Goal: Task Accomplishment & Management: Use online tool/utility

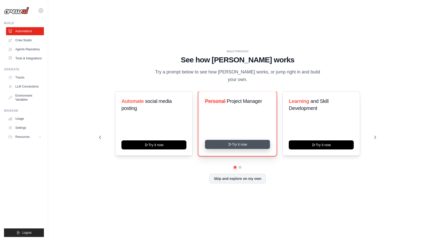
click at [218, 143] on button "Try it now" at bounding box center [237, 144] width 65 height 9
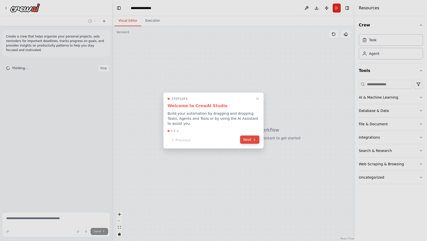
click at [249, 138] on button "Next" at bounding box center [249, 139] width 19 height 8
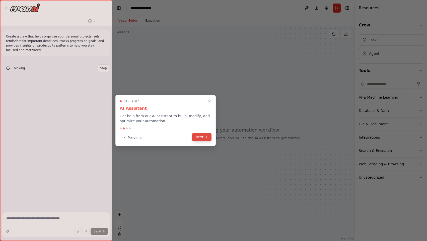
click at [207, 134] on button "Next" at bounding box center [201, 137] width 19 height 8
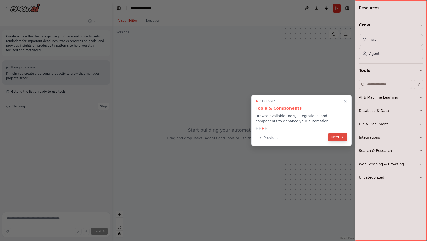
click at [348, 138] on button "Next" at bounding box center [338, 137] width 19 height 8
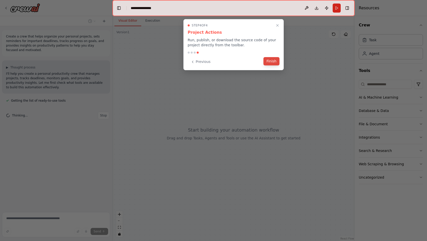
click at [269, 64] on button "Finish" at bounding box center [272, 61] width 16 height 8
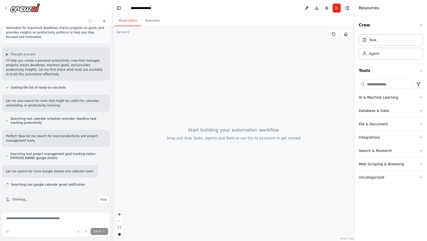
scroll to position [14, 0]
click at [403, 110] on button "Database & Data" at bounding box center [391, 110] width 64 height 13
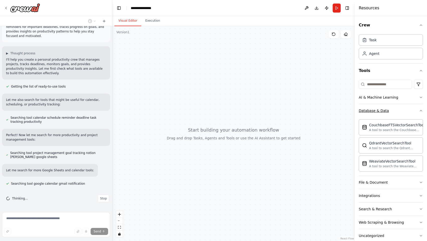
click at [403, 110] on button "Database & Data" at bounding box center [391, 110] width 64 height 13
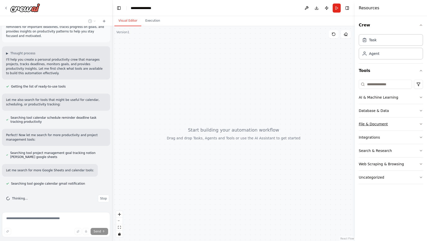
click at [405, 121] on button "File & Document" at bounding box center [391, 123] width 64 height 13
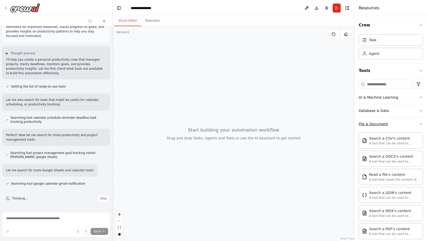
click at [405, 121] on button "File & Document" at bounding box center [391, 123] width 64 height 13
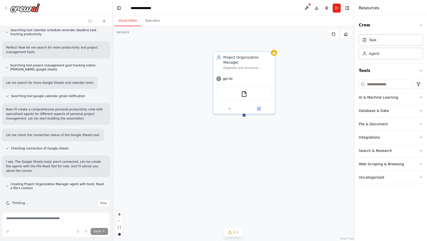
scroll to position [106, 0]
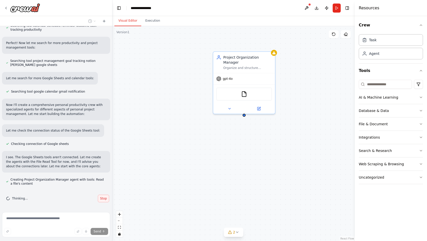
click at [100, 199] on span "Stop" at bounding box center [103, 198] width 7 height 4
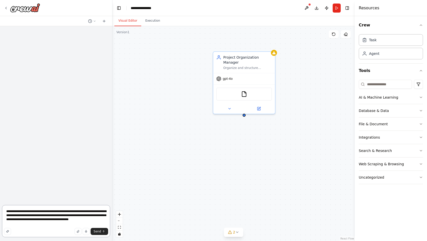
scroll to position [0, 0]
click at [29, 217] on textarea "**********" at bounding box center [56, 221] width 108 height 32
click at [48, 212] on textarea "**********" at bounding box center [56, 221] width 108 height 32
click at [74, 212] on textarea "**********" at bounding box center [56, 221] width 108 height 32
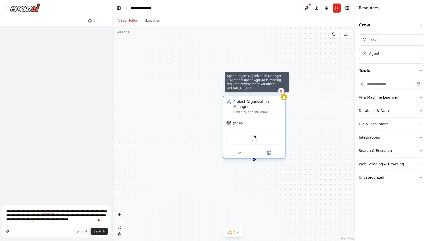
drag, startPoint x: 275, startPoint y: 54, endPoint x: 285, endPoint y: 100, distance: 47.2
click at [285, 100] on div at bounding box center [284, 97] width 6 height 6
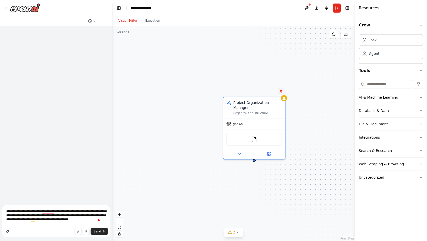
click at [282, 91] on icon at bounding box center [281, 90] width 3 height 3
click at [269, 92] on button "Confirm" at bounding box center [267, 91] width 18 height 6
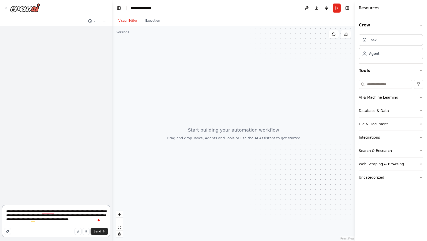
click at [30, 215] on textarea "**********" at bounding box center [56, 221] width 108 height 32
click at [46, 214] on textarea "**********" at bounding box center [56, 221] width 108 height 32
drag, startPoint x: 42, startPoint y: 212, endPoint x: 47, endPoint y: 226, distance: 14.0
click at [47, 226] on textarea "**********" at bounding box center [56, 221] width 108 height 32
type textarea "**********"
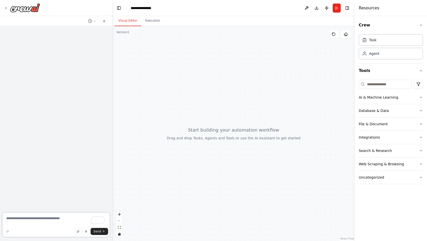
paste textarea "**********"
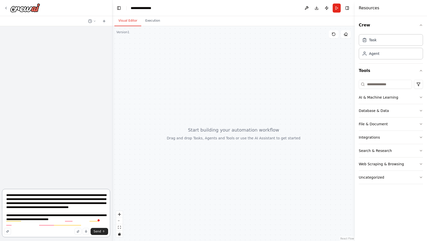
type textarea "**********"
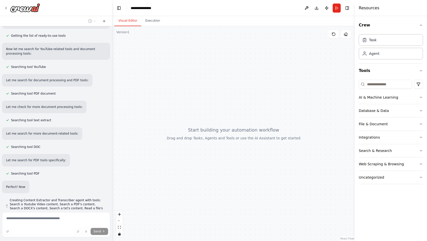
scroll to position [77, 0]
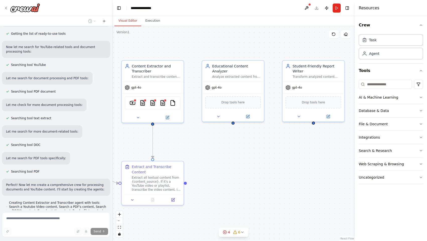
drag, startPoint x: 263, startPoint y: 144, endPoint x: 171, endPoint y: 154, distance: 92.6
click at [171, 154] on div ".deletable-edge-delete-btn { width: 20px; height: 20px; border: 0px solid #ffff…" at bounding box center [234, 133] width 243 height 214
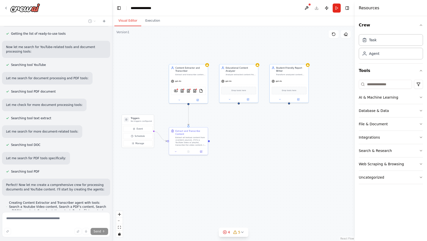
drag, startPoint x: 225, startPoint y: 162, endPoint x: 233, endPoint y: 132, distance: 31.4
click at [233, 132] on div ".deletable-edge-delete-btn { width: 20px; height: 20px; border: 0px solid #ffff…" at bounding box center [234, 133] width 243 height 214
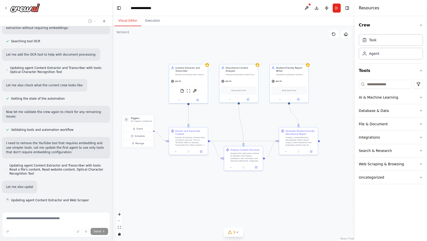
scroll to position [421, 0]
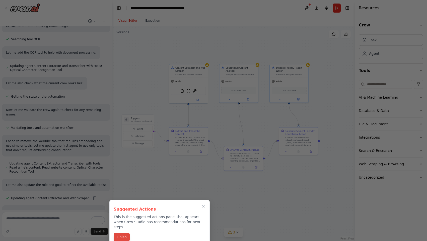
click at [123, 233] on button "Finish" at bounding box center [122, 237] width 16 height 8
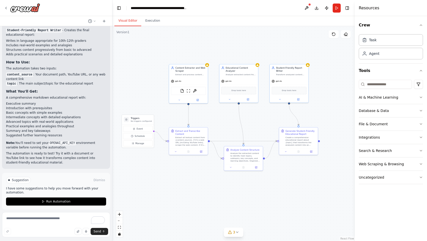
scroll to position [799, 0]
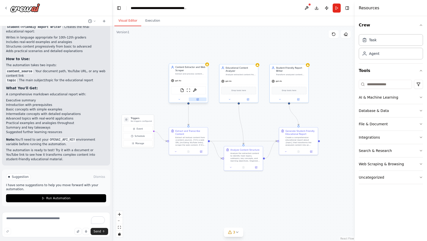
click at [197, 100] on icon at bounding box center [198, 99] width 2 height 2
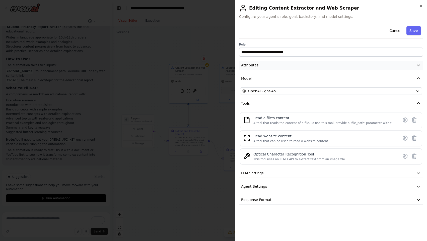
click at [272, 65] on button "Attributes" at bounding box center [331, 65] width 184 height 9
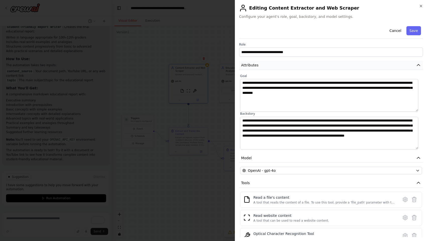
click at [272, 65] on button "Attributes" at bounding box center [331, 65] width 184 height 9
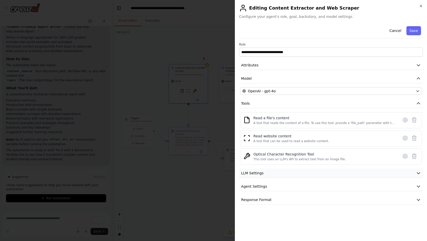
click at [305, 174] on button "LLM Settings" at bounding box center [331, 172] width 184 height 9
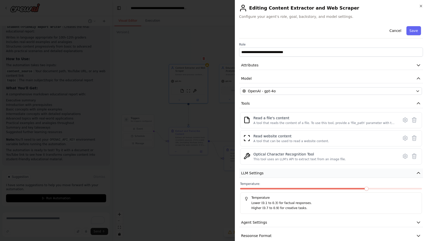
scroll to position [8, 0]
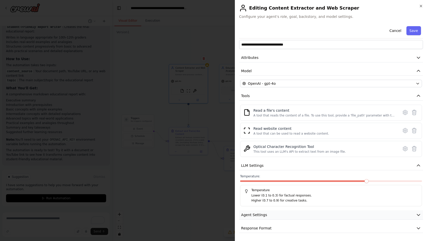
click at [283, 215] on button "Agent Settings" at bounding box center [331, 214] width 184 height 9
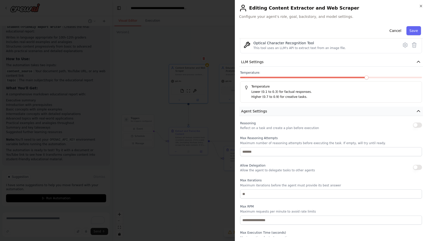
scroll to position [142, 0]
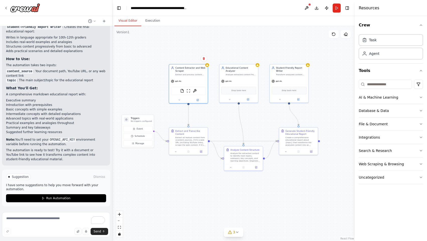
click at [83, 194] on div "Suggestion Dismiss I have some suggestions to help you move forward with your a…" at bounding box center [56, 187] width 100 height 29
click at [136, 184] on div ".deletable-edge-delete-btn { width: 20px; height: 20px; border: 0px solid #ffff…" at bounding box center [234, 133] width 243 height 214
click at [69, 198] on button "Run Automation" at bounding box center [56, 198] width 100 height 8
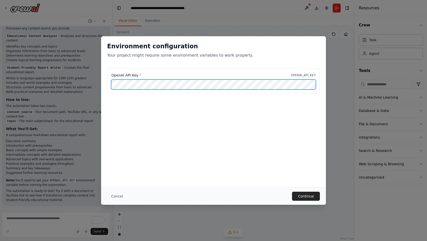
scroll to position [0, 0]
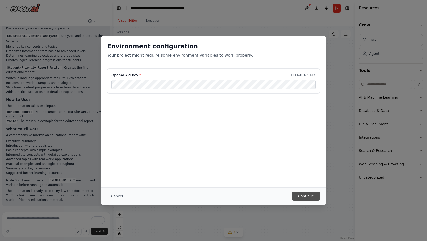
click at [305, 198] on button "Continue" at bounding box center [306, 195] width 28 height 9
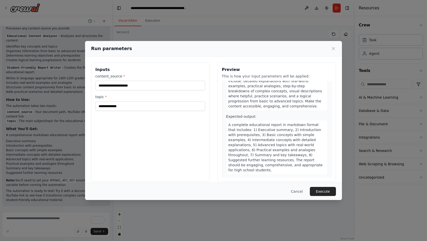
scroll to position [263, 0]
click at [320, 188] on button "Execute" at bounding box center [323, 191] width 26 height 9
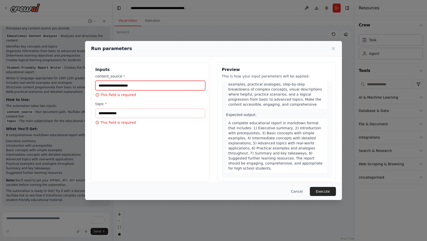
click at [120, 84] on input "content_source *" at bounding box center [150, 86] width 110 height 10
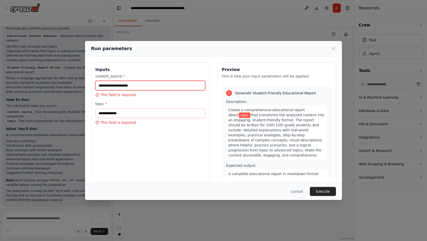
scroll to position [212, 0]
click at [298, 184] on div "Cancel Execute" at bounding box center [213, 190] width 257 height 17
click at [296, 195] on button "Cancel" at bounding box center [297, 191] width 20 height 9
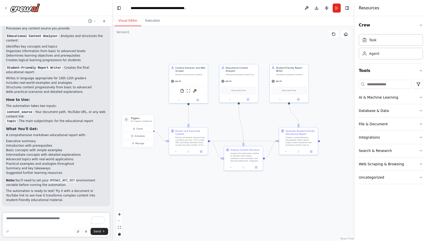
click at [52, 220] on textarea "To enrich screen reader interactions, please activate Accessibility in Grammarl…" at bounding box center [56, 224] width 108 height 25
type textarea "**********"
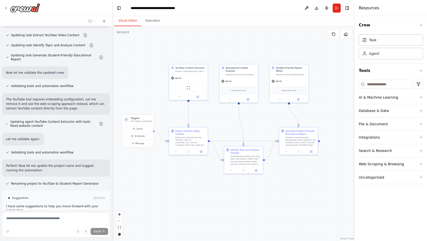
scroll to position [1179, 0]
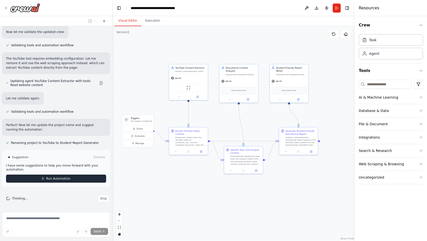
click at [70, 180] on button "Run Automation" at bounding box center [56, 178] width 100 height 8
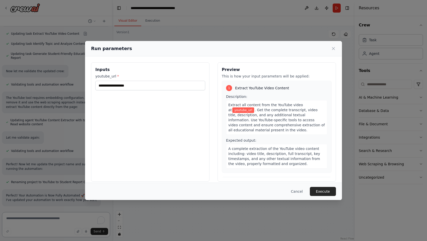
scroll to position [1145, 0]
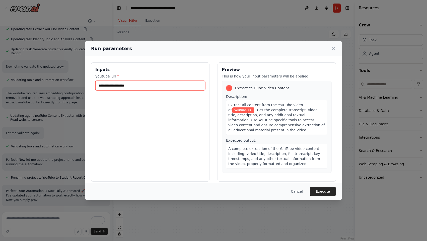
click at [142, 85] on input "youtube_url *" at bounding box center [150, 86] width 110 height 10
paste input "**********"
type input "**********"
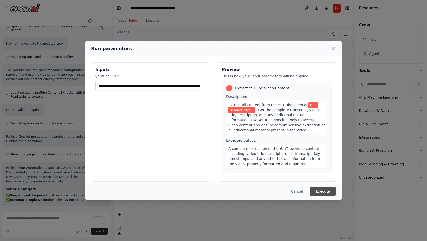
click at [327, 190] on button "Execute" at bounding box center [323, 191] width 26 height 9
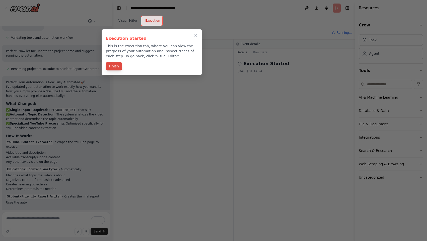
click at [115, 64] on button "Finish" at bounding box center [114, 66] width 16 height 8
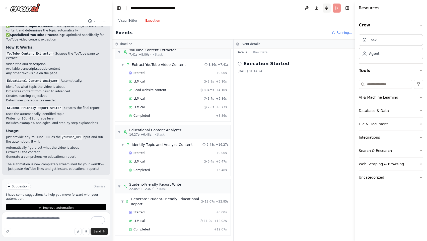
scroll to position [1351, 0]
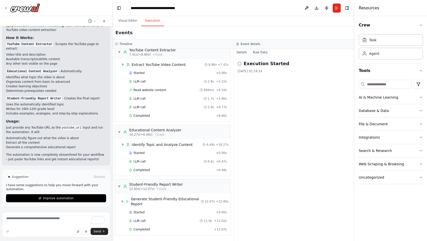
click at [260, 52] on button "Raw Data" at bounding box center [260, 52] width 21 height 7
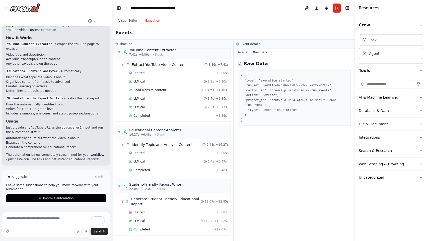
click at [239, 52] on button "Details" at bounding box center [242, 52] width 17 height 7
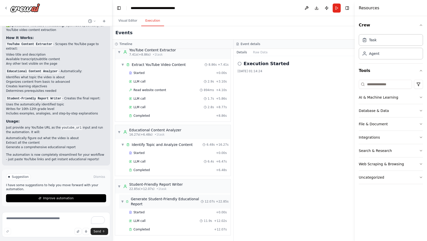
click at [169, 203] on span "Generate Student-Friendly Educational Report" at bounding box center [166, 201] width 70 height 10
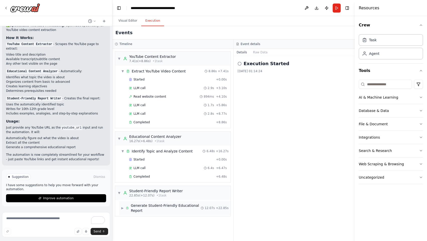
click at [169, 203] on span "Generate Student-Friendly Educational Report" at bounding box center [166, 208] width 70 height 10
click at [121, 19] on button "Visual Editor" at bounding box center [128, 21] width 27 height 11
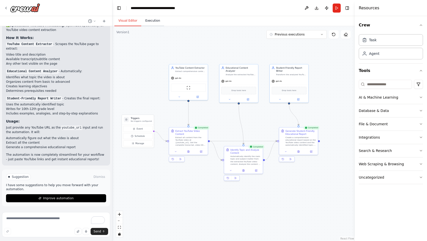
click at [147, 21] on button "Execution" at bounding box center [152, 21] width 23 height 11
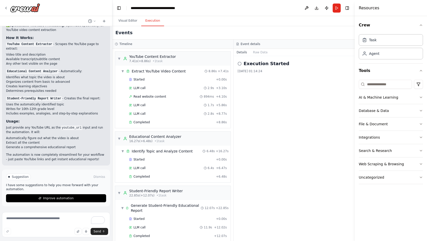
click at [269, 63] on h2 "Execution Started" at bounding box center [267, 63] width 46 height 7
click at [241, 64] on circle at bounding box center [239, 63] width 3 height 3
click at [263, 52] on button "Raw Data" at bounding box center [260, 52] width 21 height 7
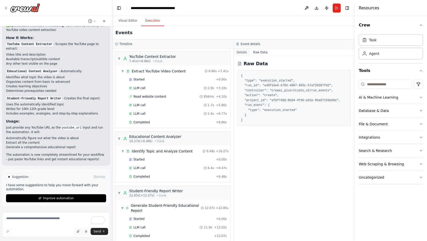
click at [248, 53] on button "Details" at bounding box center [242, 52] width 17 height 7
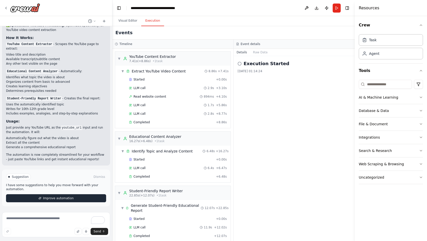
click at [82, 194] on button "Improve automation" at bounding box center [56, 198] width 100 height 8
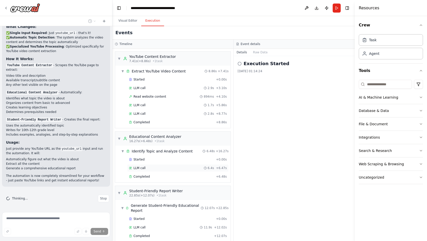
scroll to position [7, 0]
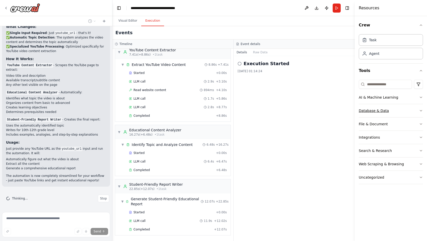
click at [418, 113] on button "Database & Data" at bounding box center [391, 110] width 64 height 13
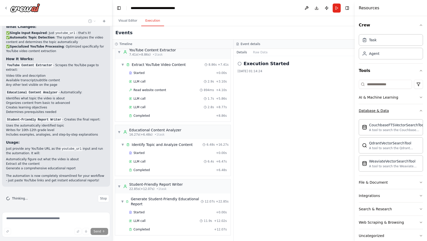
click at [419, 112] on icon "button" at bounding box center [421, 110] width 4 height 4
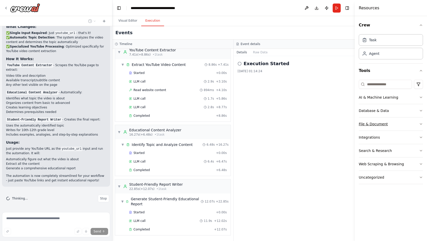
click at [412, 125] on button "File & Document" at bounding box center [391, 123] width 64 height 13
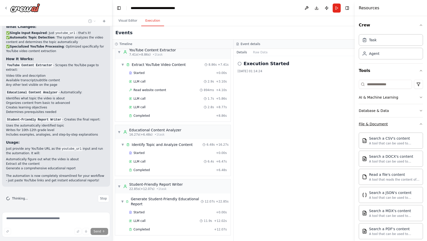
click at [412, 125] on button "File & Document" at bounding box center [391, 123] width 64 height 13
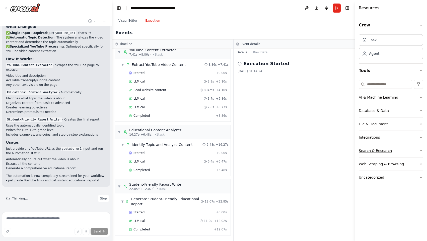
click at [412, 155] on button "Search & Research" at bounding box center [391, 150] width 64 height 13
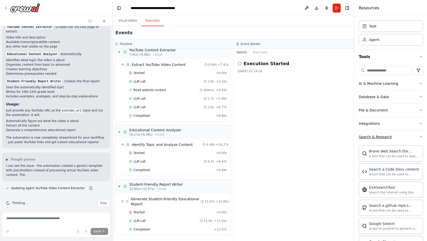
scroll to position [1373, 0]
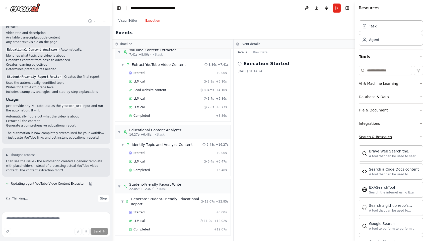
click at [414, 136] on button "Search & Research" at bounding box center [391, 136] width 64 height 13
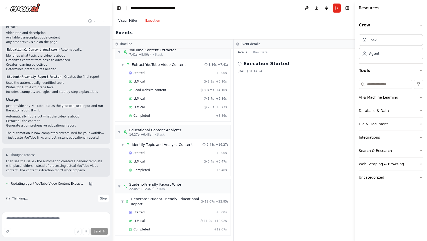
click at [128, 19] on button "Visual Editor" at bounding box center [128, 21] width 27 height 11
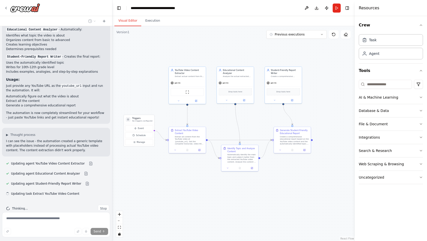
scroll to position [1403, 0]
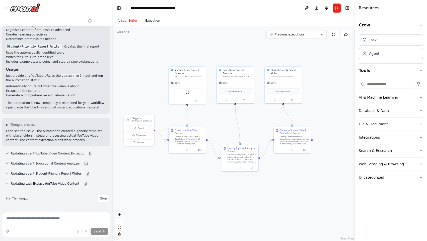
click at [153, 19] on button "Execution" at bounding box center [152, 21] width 23 height 11
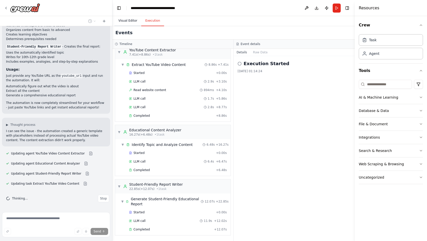
click at [131, 20] on button "Visual Editor" at bounding box center [128, 21] width 27 height 11
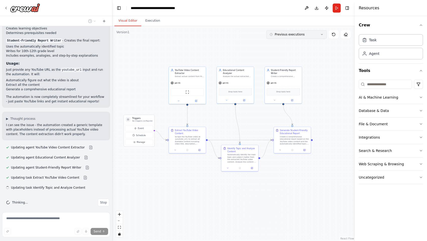
scroll to position [1413, 0]
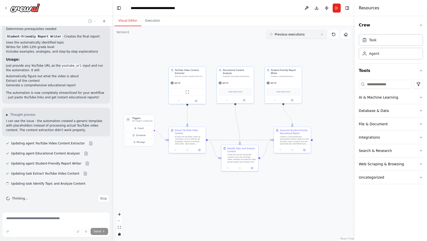
click at [313, 38] on button "Previous executions" at bounding box center [297, 34] width 60 height 9
click at [283, 43] on div "2m ago" at bounding box center [300, 44] width 50 height 4
click at [148, 21] on button "Execution" at bounding box center [152, 21] width 23 height 11
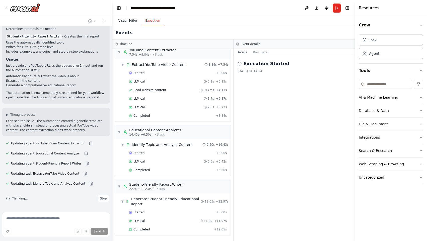
click at [133, 18] on button "Visual Editor" at bounding box center [128, 21] width 27 height 11
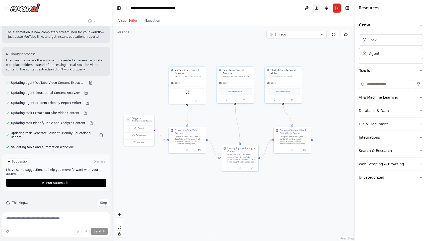
scroll to position [1478, 0]
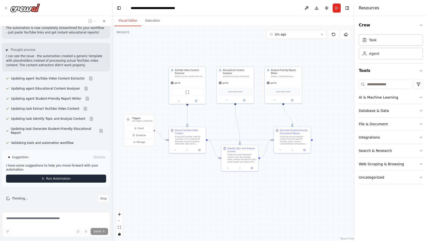
click at [42, 176] on button "Run Automation" at bounding box center [56, 178] width 100 height 8
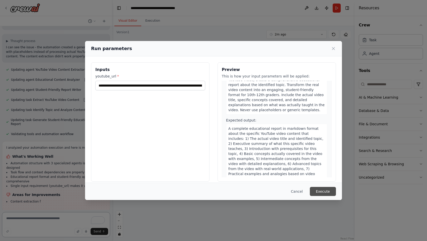
scroll to position [1487, 0]
click at [318, 188] on button "Execute" at bounding box center [323, 191] width 26 height 9
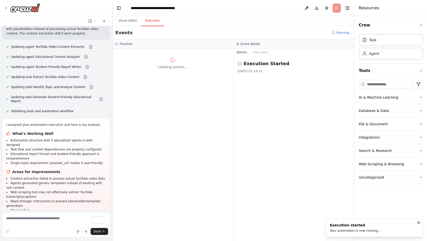
scroll to position [1518, 0]
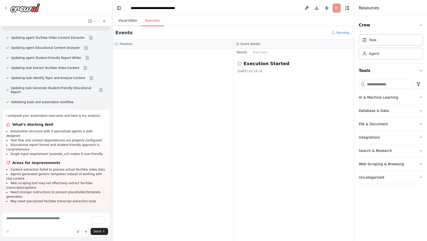
click at [134, 22] on button "Visual Editor" at bounding box center [128, 21] width 27 height 11
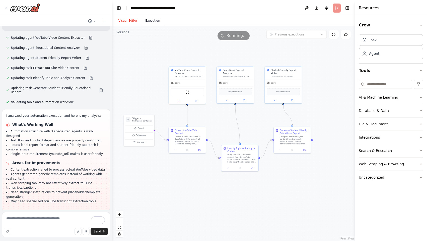
click at [150, 18] on button "Execution" at bounding box center [152, 21] width 23 height 11
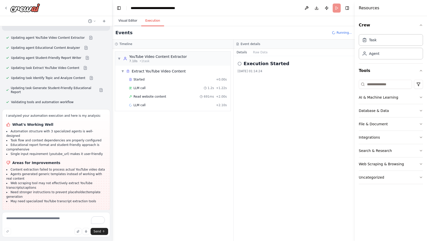
click at [132, 17] on button "Visual Editor" at bounding box center [128, 21] width 27 height 11
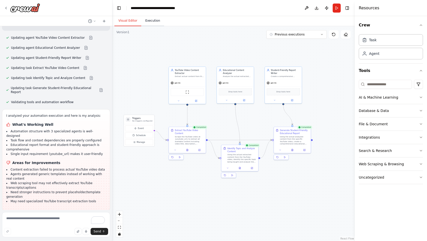
click at [154, 18] on button "Execution" at bounding box center [152, 21] width 23 height 11
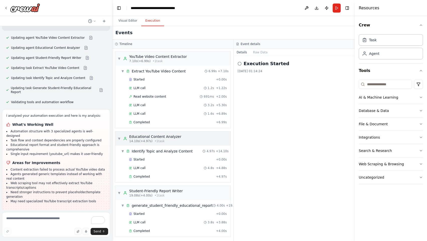
scroll to position [5, 0]
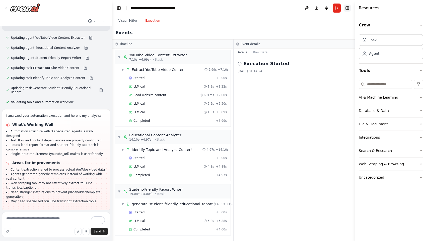
click at [349, 7] on button "Toggle Right Sidebar" at bounding box center [347, 8] width 7 height 7
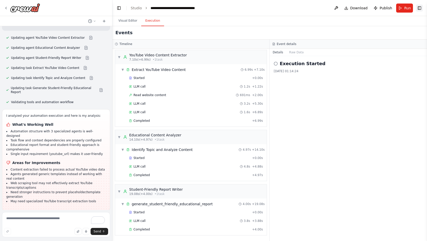
click at [418, 7] on button "Toggle Right Sidebar" at bounding box center [419, 8] width 7 height 7
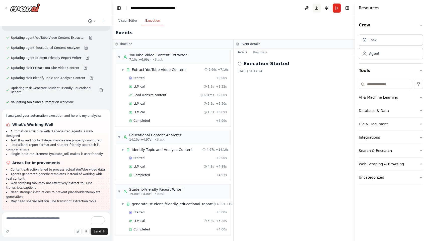
click at [317, 4] on button "Download" at bounding box center [317, 8] width 8 height 9
click at [288, 113] on div "Execution Started 04/10/2025, 01:14:24" at bounding box center [294, 148] width 121 height 185
click at [136, 21] on button "Visual Editor" at bounding box center [128, 21] width 27 height 11
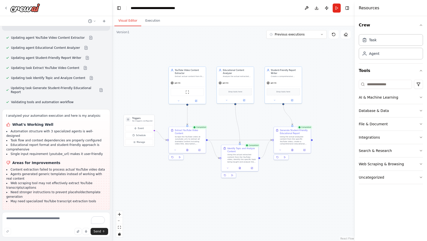
scroll to position [1559, 0]
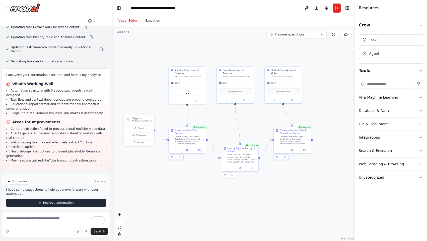
click at [68, 200] on span "Improve automation" at bounding box center [58, 202] width 31 height 4
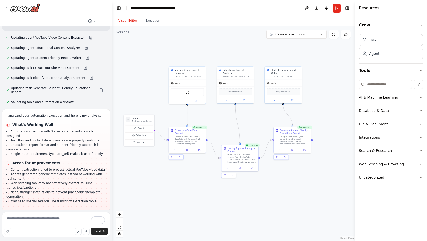
scroll to position [1538, 0]
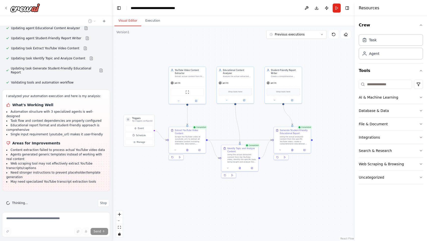
click at [321, 198] on div ".deletable-edge-delete-btn { width: 20px; height: 20px; border: 0px solid #ffff…" at bounding box center [234, 133] width 243 height 214
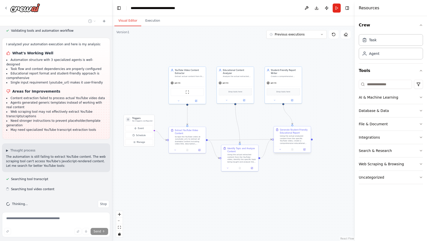
scroll to position [1591, 0]
click at [302, 37] on button "Previous executions" at bounding box center [297, 34] width 60 height 9
click at [283, 46] on button "2m ago" at bounding box center [297, 44] width 60 height 8
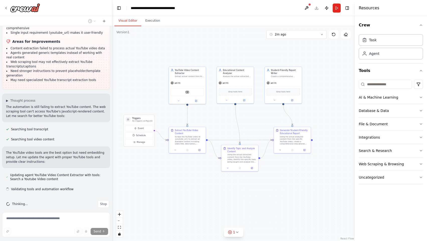
scroll to position [1641, 0]
click at [344, 92] on div ".deletable-edge-delete-btn { width: 20px; height: 20px; border: 0px solid #ffff…" at bounding box center [234, 133] width 243 height 214
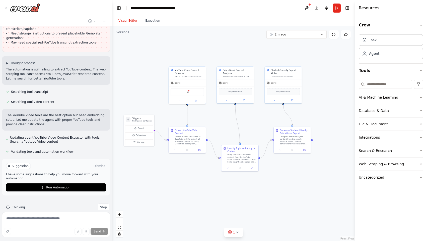
scroll to position [1681, 0]
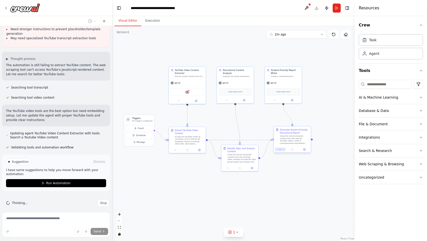
click at [280, 150] on icon at bounding box center [280, 149] width 3 height 3
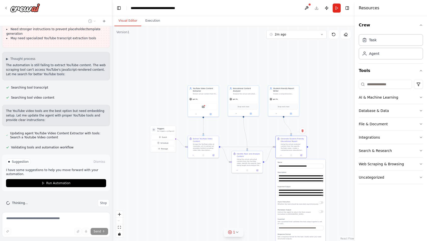
click at [238, 231] on icon at bounding box center [237, 231] width 2 height 1
click at [228, 184] on div ".deletable-edge-delete-btn { width: 20px; height: 20px; border: 0px solid #ffff…" at bounding box center [234, 133] width 243 height 214
click at [281, 209] on icon at bounding box center [283, 209] width 4 height 4
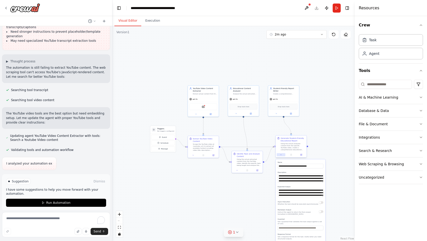
click at [280, 154] on icon at bounding box center [281, 154] width 2 height 2
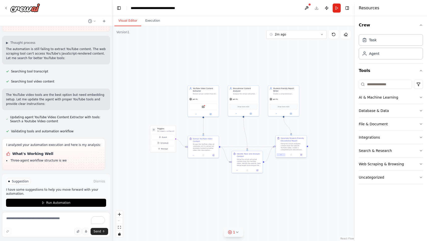
click at [280, 154] on icon at bounding box center [281, 154] width 2 height 2
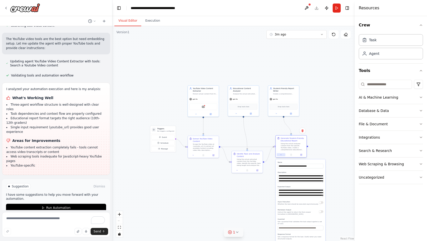
click at [280, 154] on icon at bounding box center [281, 154] width 2 height 2
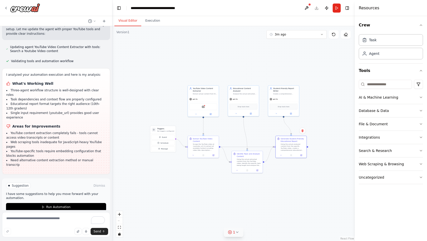
click at [322, 133] on div ".deletable-edge-delete-btn { width: 20px; height: 20px; border: 0px solid #ffff…" at bounding box center [234, 133] width 243 height 214
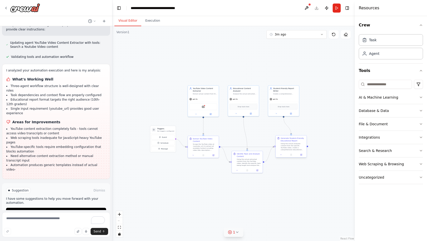
scroll to position [1776, 0]
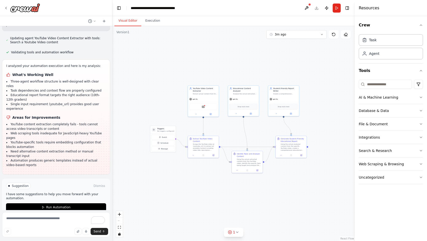
click at [293, 51] on div ".deletable-edge-delete-btn { width: 20px; height: 20px; border: 0px solid #ffff…" at bounding box center [234, 133] width 243 height 214
click at [299, 37] on button "3m ago" at bounding box center [297, 34] width 60 height 9
click at [286, 59] on div "5m ago" at bounding box center [300, 60] width 50 height 4
click at [286, 59] on div ".deletable-edge-delete-btn { width: 20px; height: 20px; border: 0px solid #ffff…" at bounding box center [234, 133] width 243 height 214
click at [292, 155] on icon at bounding box center [291, 155] width 1 height 2
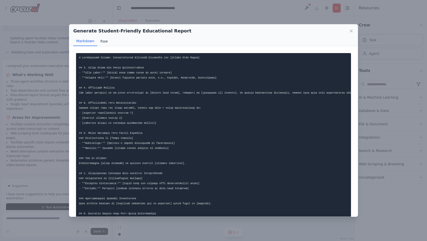
click at [100, 41] on button "Raw" at bounding box center [103, 41] width 13 height 10
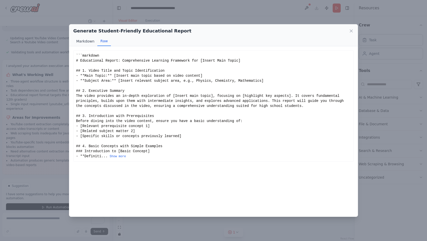
click at [93, 41] on button "Markdown" at bounding box center [85, 41] width 24 height 10
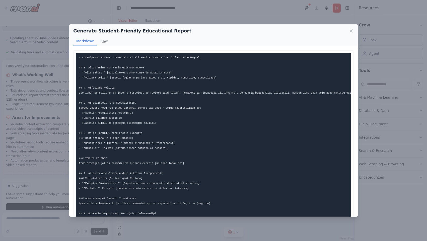
click at [138, 99] on pre at bounding box center [213, 198] width 275 height 290
click at [354, 30] on icon at bounding box center [351, 30] width 5 height 5
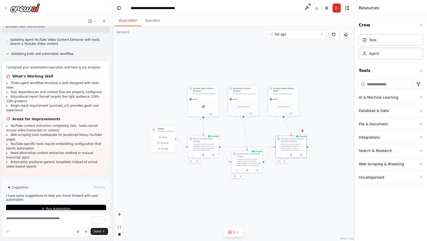
scroll to position [1776, 0]
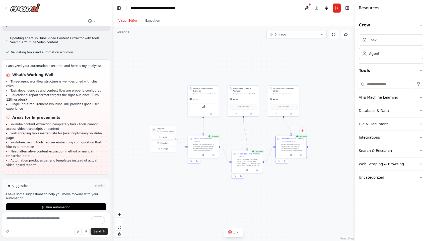
click at [51, 149] on li "Need alternative content extraction method or manual transcript input" at bounding box center [56, 153] width 100 height 9
click at [82, 203] on button "Run Automation" at bounding box center [56, 207] width 100 height 8
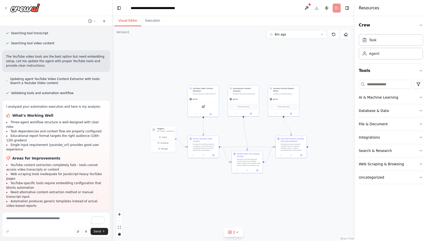
click at [280, 183] on div ".deletable-edge-delete-btn { width: 20px; height: 20px; border: 0px solid #ffff…" at bounding box center [234, 133] width 243 height 214
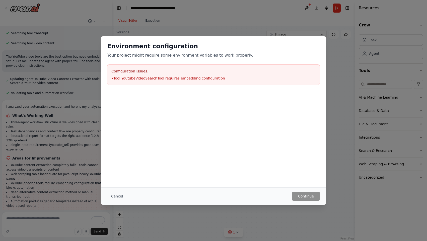
click at [268, 75] on div "Configuration issues: • Tool YoutubeVideoSearchTool requires embedding configur…" at bounding box center [213, 74] width 213 height 21
click at [141, 75] on div "Configuration issues: • Tool YoutubeVideoSearchTool requires embedding configur…" at bounding box center [213, 74] width 213 height 21
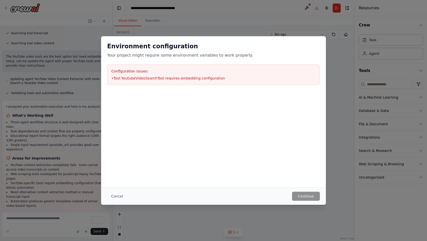
click at [141, 75] on div "Configuration issues: • Tool YoutubeVideoSearchTool requires embedding configur…" at bounding box center [213, 74] width 213 height 21
click at [216, 78] on li "• Tool YoutubeVideoSearchTool requires embedding configuration" at bounding box center [214, 78] width 204 height 5
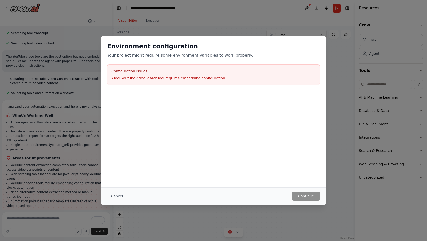
click at [137, 72] on h3 "Configuration issues:" at bounding box center [214, 71] width 204 height 5
click at [115, 199] on button "Cancel" at bounding box center [117, 195] width 20 height 9
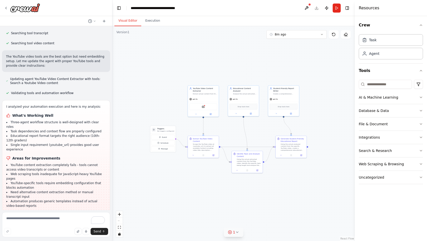
click at [234, 233] on span "1" at bounding box center [234, 231] width 2 height 5
click at [276, 217] on button at bounding box center [280, 219] width 9 height 6
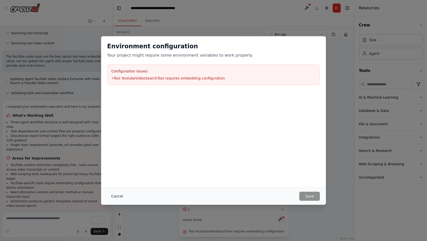
click at [113, 195] on button "Cancel" at bounding box center [117, 195] width 20 height 9
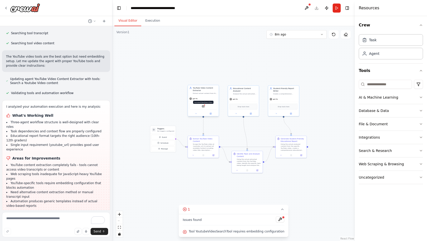
click at [202, 105] on img at bounding box center [203, 106] width 3 height 3
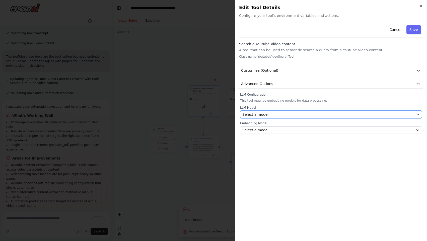
click at [254, 114] on span "Select a model" at bounding box center [256, 114] width 26 height 5
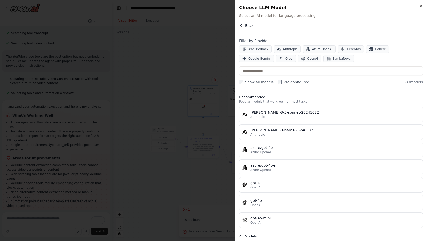
click at [241, 24] on icon "button" at bounding box center [241, 26] width 4 height 4
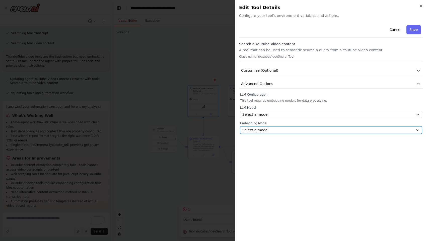
click at [258, 129] on span "Select a model" at bounding box center [256, 129] width 26 height 5
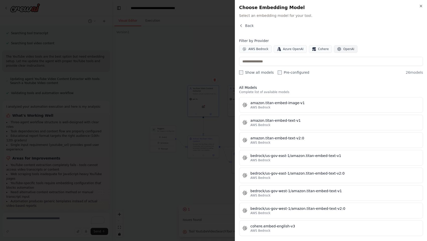
click at [341, 51] on button "OpenAI" at bounding box center [346, 49] width 24 height 8
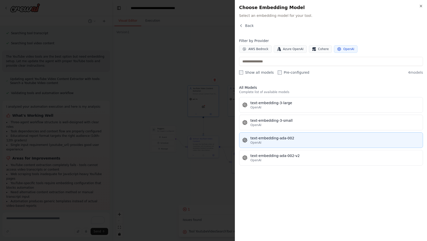
click at [302, 146] on button "text-embedding-ada-002 OpenAI" at bounding box center [331, 140] width 184 height 16
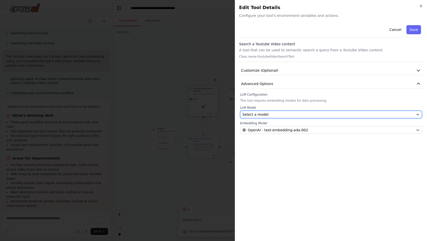
click at [278, 112] on div "Select a model" at bounding box center [329, 114] width 172 height 5
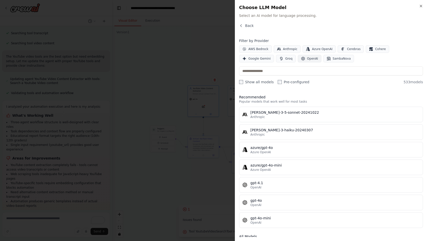
click at [298, 60] on button "OpenAI" at bounding box center [310, 59] width 24 height 8
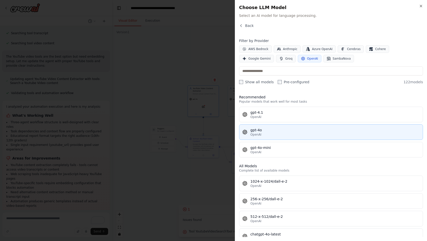
click at [256, 131] on div "gpt-4o" at bounding box center [336, 129] width 170 height 5
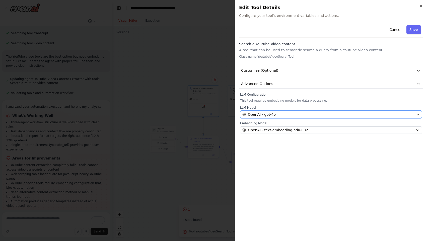
click at [263, 114] on span "OpenAI - gpt-4o" at bounding box center [262, 114] width 28 height 5
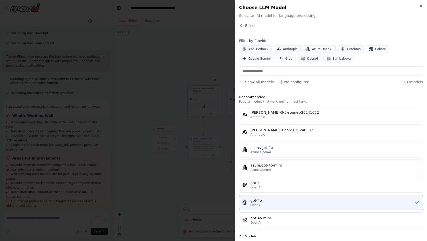
click at [307, 58] on span "OpenAI" at bounding box center [312, 59] width 11 height 4
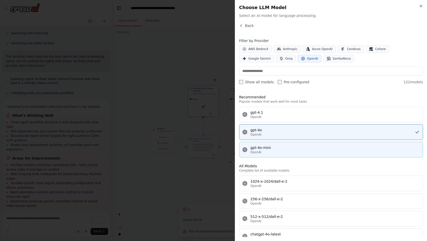
click at [256, 149] on div "gpt-4o-mini" at bounding box center [336, 147] width 170 height 5
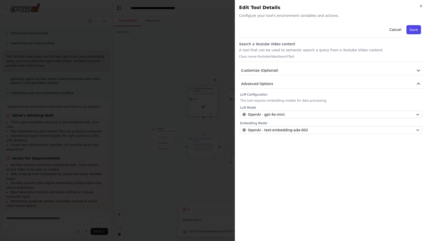
click at [413, 29] on button "Save" at bounding box center [414, 29] width 15 height 9
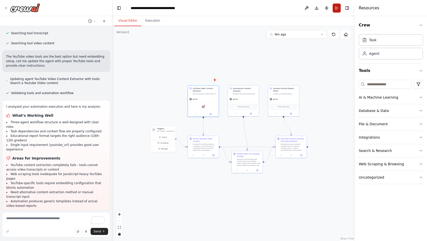
click at [334, 10] on button "Run" at bounding box center [337, 8] width 8 height 9
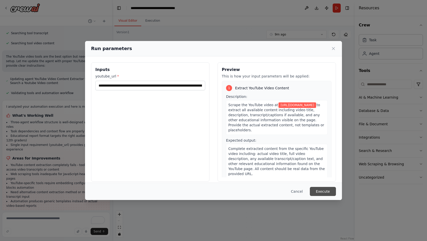
click at [318, 192] on button "Execute" at bounding box center [323, 191] width 26 height 9
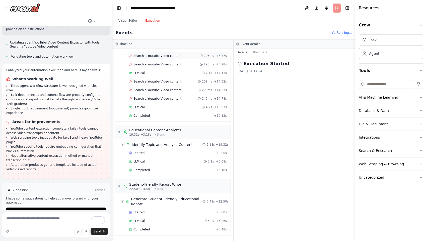
scroll to position [1776, 0]
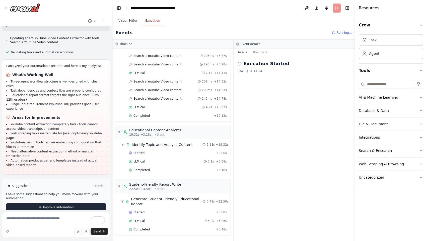
click at [80, 203] on button "Improve automation" at bounding box center [56, 207] width 100 height 8
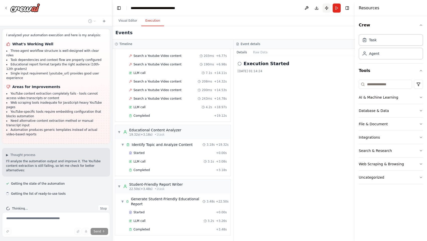
scroll to position [1808, 0]
click at [329, 9] on button "Publish" at bounding box center [327, 8] width 8 height 9
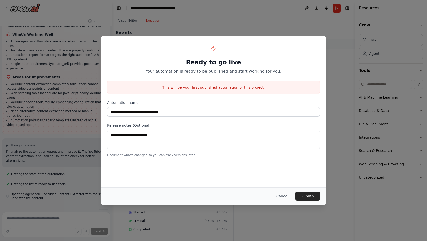
scroll to position [1822, 0]
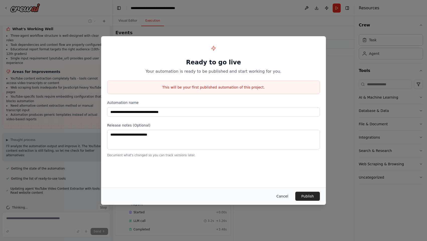
click at [288, 197] on button "Cancel" at bounding box center [283, 195] width 20 height 9
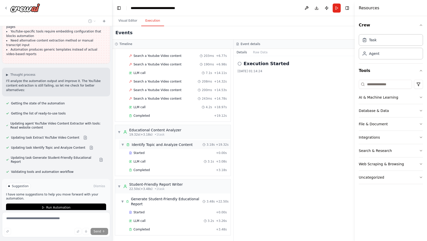
scroll to position [1907, 0]
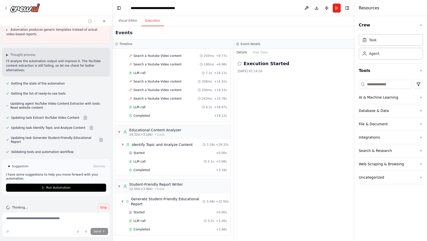
click at [98, 203] on button "Stop" at bounding box center [103, 207] width 11 height 8
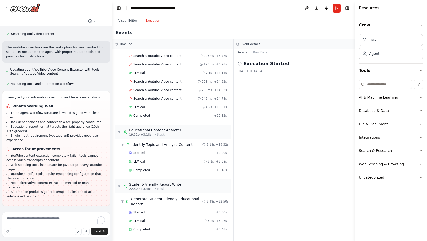
scroll to position [1735, 0]
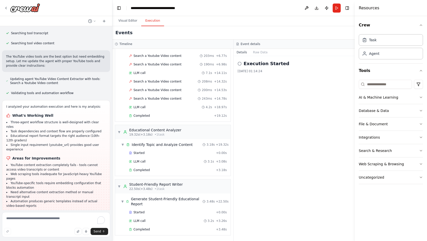
click at [98, 200] on div "I analyzed your automation execution and here is my analysis: What's Working We…" at bounding box center [56, 157] width 100 height 106
click at [40, 215] on textarea "To enrich screen reader interactions, please activate Accessibility in Grammarl…" at bounding box center [56, 224] width 108 height 25
click at [56, 223] on textarea "**********" at bounding box center [56, 224] width 108 height 25
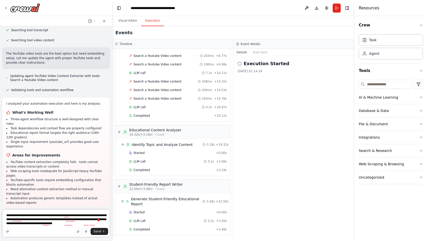
scroll to position [1742, 0]
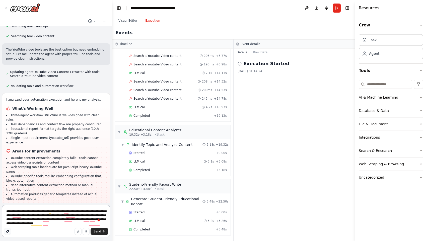
type textarea "**********"
click at [9, 230] on button "button" at bounding box center [7, 231] width 7 height 7
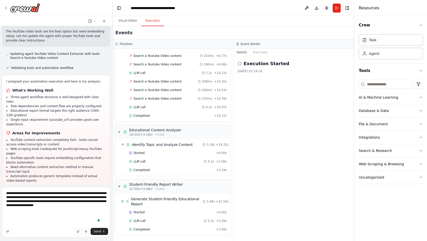
scroll to position [42, 0]
click at [100, 232] on span "Send" at bounding box center [98, 231] width 8 height 4
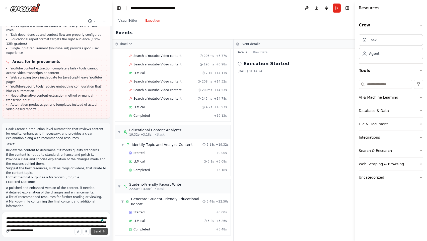
scroll to position [1860, 0]
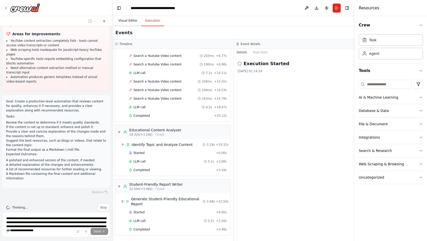
click at [126, 19] on button "Visual Editor" at bounding box center [128, 21] width 27 height 11
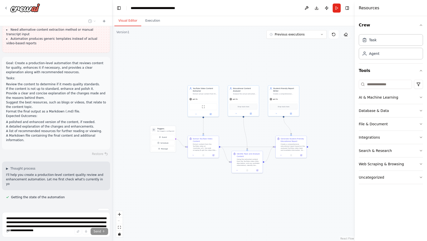
scroll to position [1902, 0]
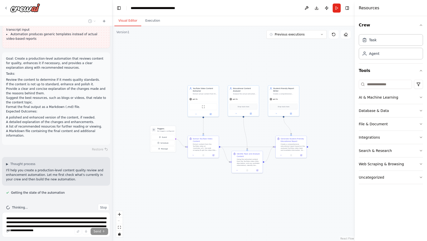
click at [327, 76] on div ".deletable-edge-delete-btn { width: 20px; height: 20px; border: 0px solid #ffff…" at bounding box center [234, 133] width 243 height 214
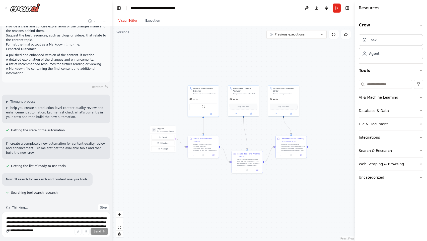
scroll to position [1975, 0]
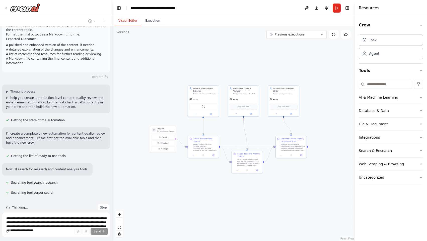
click at [98, 73] on div "Restore" at bounding box center [56, 76] width 108 height 7
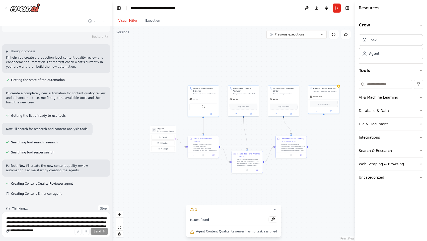
scroll to position [2016, 0]
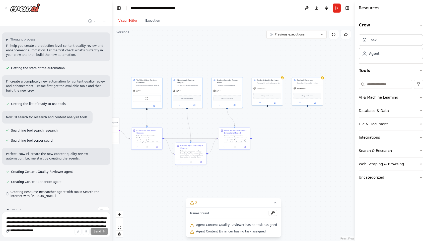
drag, startPoint x: 220, startPoint y: 60, endPoint x: 163, endPoint y: 52, distance: 57.1
click at [163, 52] on div ".deletable-edge-delete-btn { width: 20px; height: 20px; border: 0px solid #ffff…" at bounding box center [234, 133] width 243 height 214
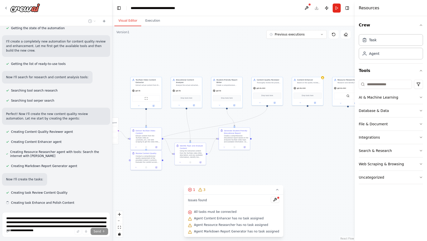
scroll to position [2077, 0]
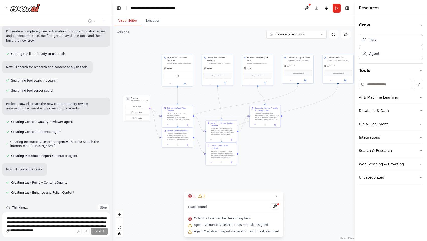
drag, startPoint x: 261, startPoint y: 157, endPoint x: 292, endPoint y: 134, distance: 37.9
click at [292, 134] on div ".deletable-edge-delete-btn { width: 20px; height: 20px; border: 0px solid #ffff…" at bounding box center [234, 133] width 243 height 214
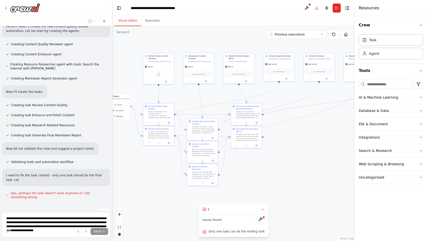
scroll to position [2158, 0]
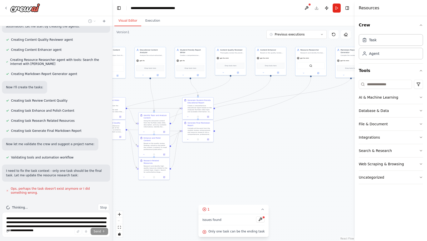
drag, startPoint x: 297, startPoint y: 93, endPoint x: 207, endPoint y: 87, distance: 90.1
click at [207, 87] on div ".deletable-edge-delete-btn { width: 20px; height: 20px; border: 0px solid #ffff…" at bounding box center [234, 133] width 243 height 214
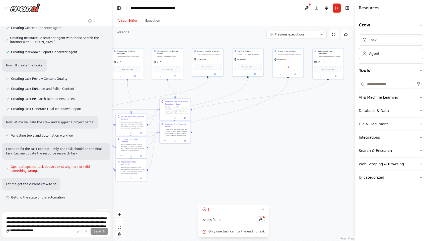
scroll to position [2185, 0]
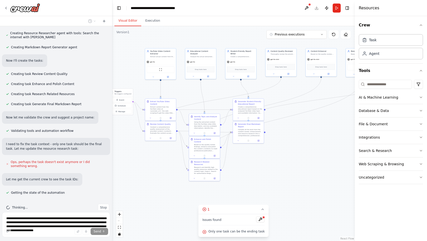
drag, startPoint x: 252, startPoint y: 118, endPoint x: 325, endPoint y: 118, distance: 72.8
click at [325, 118] on div ".deletable-edge-delete-btn { width: 20px; height: 20px; border: 0px solid #ffff…" at bounding box center [234, 133] width 243 height 214
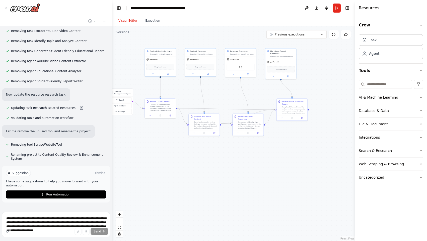
scroll to position [2384, 0]
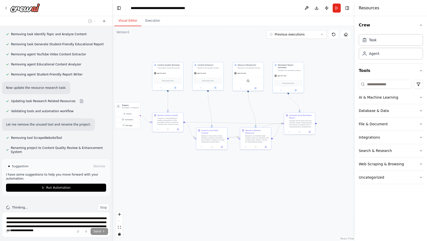
drag, startPoint x: 174, startPoint y: 147, endPoint x: 181, endPoint y: 160, distance: 15.6
click at [181, 160] on div ".deletable-edge-delete-btn { width: 20px; height: 20px; border: 0px solid #ffff…" at bounding box center [234, 133] width 243 height 214
click at [101, 205] on span "Stop" at bounding box center [103, 207] width 7 height 4
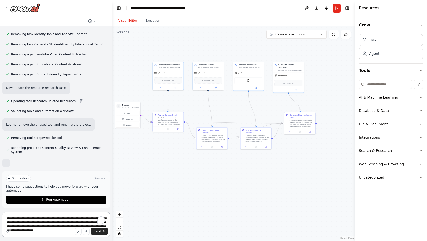
scroll to position [2324, 0]
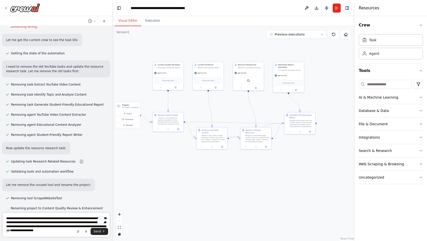
click at [64, 216] on textarea "**********" at bounding box center [56, 224] width 108 height 25
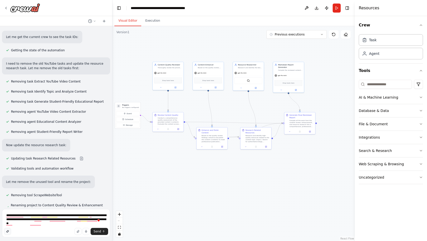
click at [8, 229] on button "button" at bounding box center [7, 231] width 7 height 7
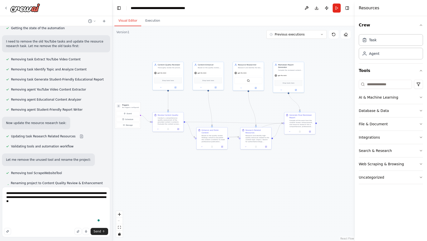
scroll to position [50, 0]
click at [35, 223] on textarea "**********" at bounding box center [56, 212] width 108 height 50
click at [41, 224] on textarea "**********" at bounding box center [56, 212] width 108 height 50
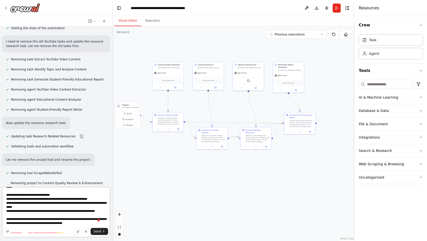
scroll to position [54, 0]
type textarea "**********"
click at [9, 230] on button "button" at bounding box center [7, 231] width 7 height 7
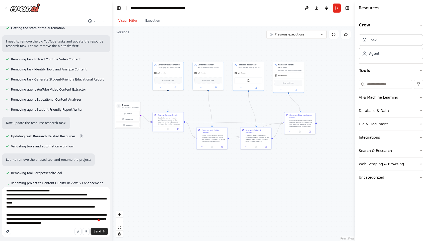
scroll to position [78, 0]
click at [98, 231] on span "Send" at bounding box center [98, 231] width 8 height 4
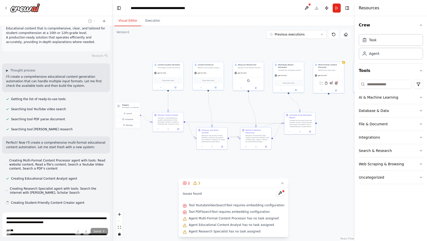
scroll to position [2635, 0]
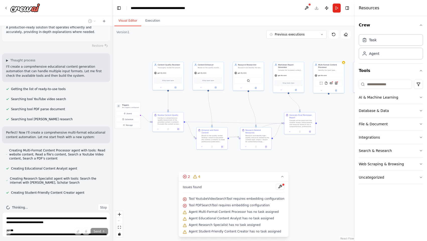
click at [129, 32] on div "Version 1" at bounding box center [123, 32] width 13 height 4
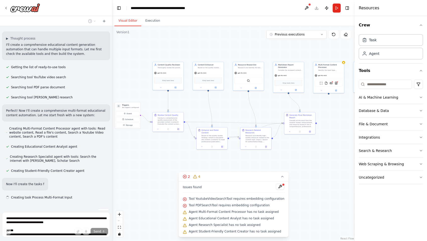
scroll to position [2662, 0]
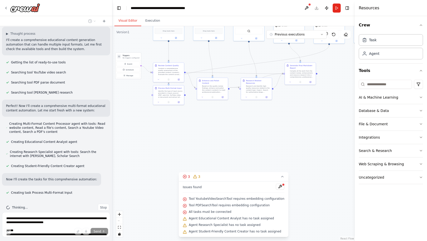
drag, startPoint x: 136, startPoint y: 165, endPoint x: 137, endPoint y: 115, distance: 49.5
click at [137, 115] on div ".deletable-edge-delete-btn { width: 20px; height: 20px; border: 0px solid #ffff…" at bounding box center [234, 133] width 243 height 214
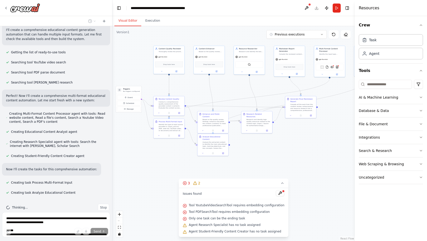
drag, startPoint x: 298, startPoint y: 115, endPoint x: 298, endPoint y: 148, distance: 32.7
click at [298, 148] on div ".deletable-edge-delete-btn { width: 20px; height: 20px; border: 0px solid #ffff…" at bounding box center [234, 133] width 243 height 214
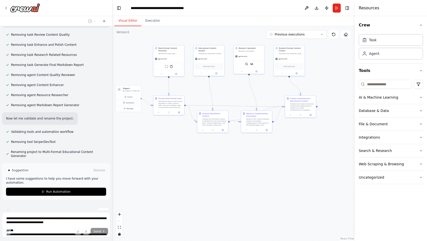
scroll to position [3005, 0]
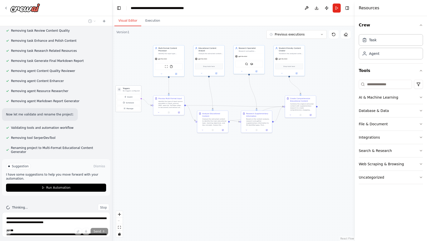
click at [133, 89] on h3 "Triggers" at bounding box center [131, 88] width 17 height 3
click at [131, 92] on div "Triggers No triggers configured" at bounding box center [128, 90] width 25 height 8
click at [131, 109] on span "Manage" at bounding box center [130, 108] width 7 height 3
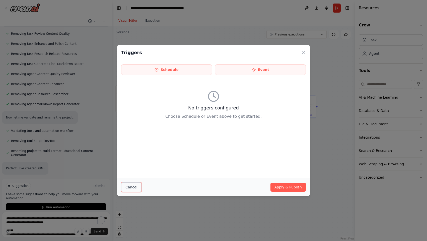
click at [136, 188] on button "Cancel" at bounding box center [131, 187] width 20 height 10
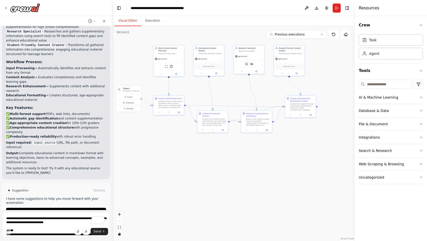
scroll to position [3208, 0]
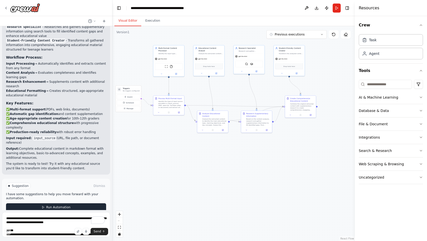
click at [48, 203] on button "Run Automation" at bounding box center [56, 207] width 100 height 8
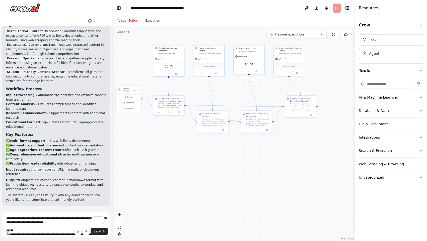
scroll to position [3167, 0]
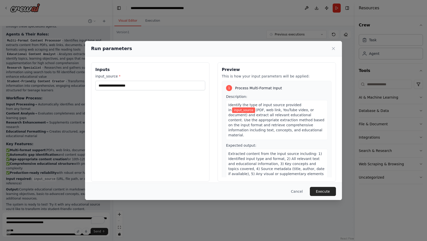
click at [151, 91] on div "Inputs input_source *" at bounding box center [150, 121] width 119 height 119
click at [150, 87] on input "input_source *" at bounding box center [150, 86] width 110 height 10
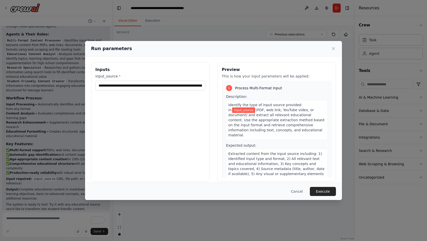
scroll to position [0, 70]
type input "**********"
click at [321, 195] on button "Execute" at bounding box center [323, 191] width 26 height 9
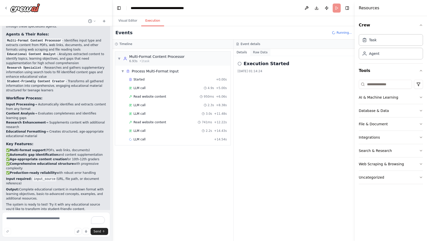
click at [261, 53] on button "Raw Data" at bounding box center [260, 52] width 21 height 7
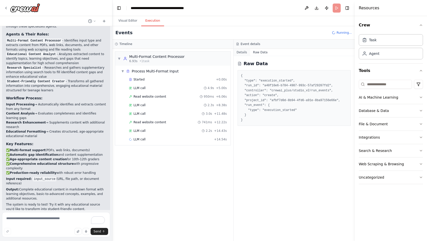
click at [247, 54] on button "Details" at bounding box center [242, 52] width 17 height 7
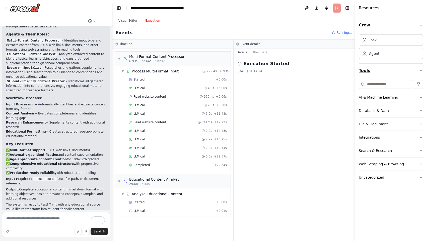
click at [386, 71] on button "Tools" at bounding box center [391, 71] width 64 height 14
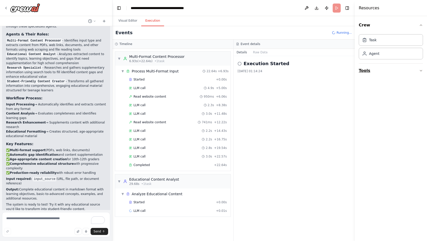
click at [376, 67] on button "Tools" at bounding box center [391, 71] width 64 height 14
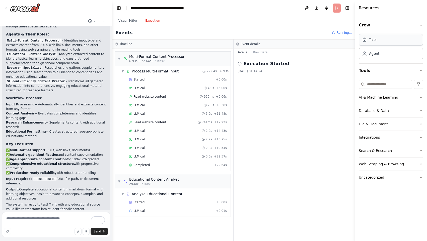
click at [378, 44] on div "Task" at bounding box center [391, 40] width 64 height 12
click at [375, 58] on div "Agent" at bounding box center [391, 53] width 64 height 12
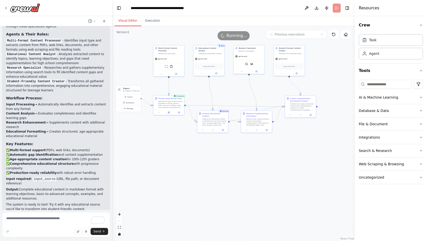
click at [131, 23] on button "Visual Editor" at bounding box center [128, 21] width 27 height 11
click at [312, 113] on icon at bounding box center [312, 114] width 2 height 2
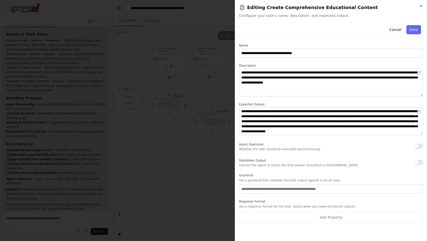
scroll to position [5, 0]
click at [423, 163] on div "Markdown Output Instruct the agent to return the final answer formatted in Mark…" at bounding box center [331, 162] width 184 height 10
click at [418, 163] on button "button" at bounding box center [418, 161] width 9 height 5
click at [415, 145] on button "button" at bounding box center [418, 145] width 9 height 5
click at [416, 30] on button "Save" at bounding box center [414, 29] width 15 height 9
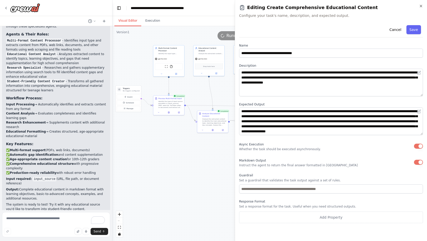
scroll to position [3208, 0]
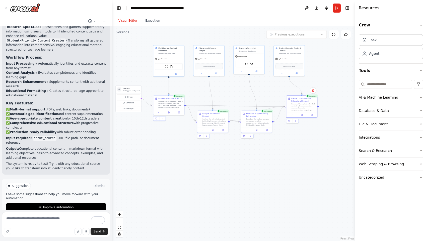
click at [306, 143] on div ".deletable-edge-delete-btn { width: 20px; height: 20px; border: 0px solid #ffff…" at bounding box center [234, 133] width 243 height 214
click at [296, 121] on polygon at bounding box center [295, 121] width 1 height 2
click at [300, 148] on div ".deletable-edge-delete-btn { width: 20px; height: 20px; border: 0px solid #ffff…" at bounding box center [234, 133] width 243 height 214
click at [292, 115] on icon at bounding box center [292, 114] width 2 height 2
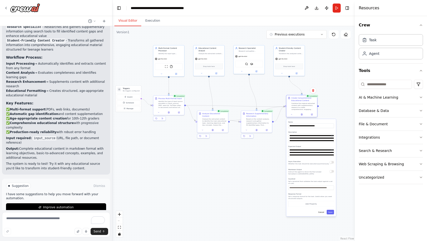
click at [292, 116] on div at bounding box center [302, 114] width 31 height 5
click at [294, 116] on button at bounding box center [292, 114] width 9 height 3
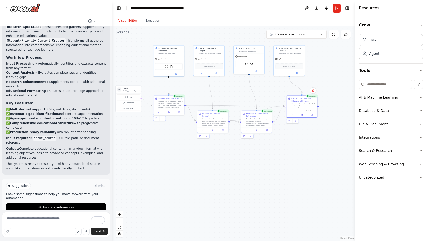
click at [316, 161] on div ".deletable-edge-delete-btn { width: 20px; height: 20px; border: 0px solid #ffff…" at bounding box center [234, 133] width 243 height 214
click at [315, 6] on button "Download" at bounding box center [317, 8] width 8 height 9
click at [324, 190] on div ".deletable-edge-delete-btn { width: 20px; height: 20px; border: 0px solid #ffff…" at bounding box center [234, 133] width 243 height 214
click at [70, 205] on span "Improve automation" at bounding box center [58, 207] width 31 height 4
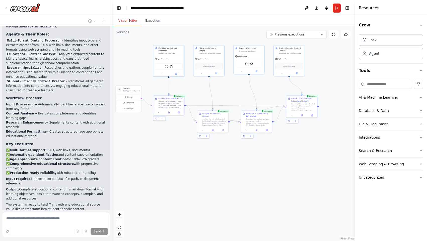
scroll to position [3187, 0]
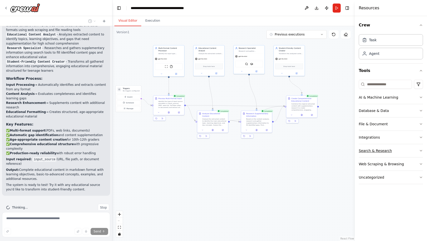
click at [422, 149] on icon "button" at bounding box center [421, 150] width 4 height 4
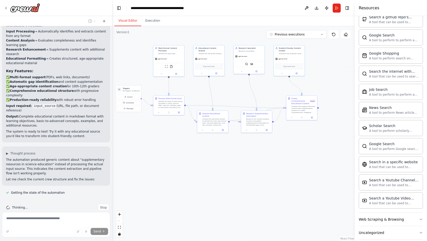
scroll to position [203, 0]
click at [240, 52] on div "Research Specialist Research and gather supplementary information to fill ident…" at bounding box center [249, 49] width 31 height 8
click at [248, 65] on div "SerperDevTool SerplyScholarSearchTool" at bounding box center [249, 63] width 28 height 7
click at [242, 71] on icon at bounding box center [241, 71] width 1 height 1
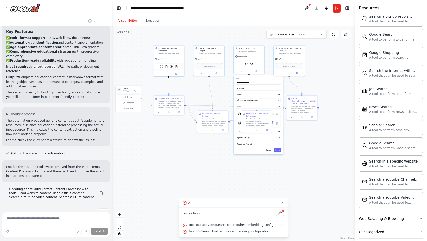
scroll to position [3284, 0]
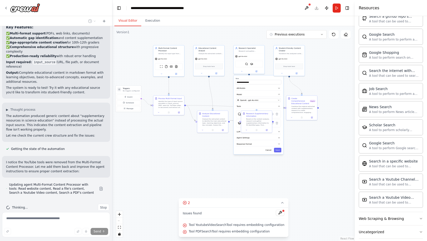
click at [299, 176] on div ".deletable-edge-delete-btn { width: 20px; height: 20px; border: 0px solid #ffff…" at bounding box center [234, 133] width 243 height 214
click at [311, 136] on div ".deletable-edge-delete-btn { width: 20px; height: 20px; border: 0px solid #ffff…" at bounding box center [234, 133] width 243 height 214
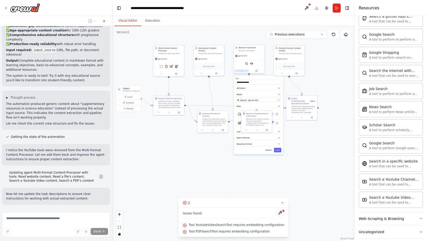
click at [244, 70] on button at bounding box center [242, 70] width 14 height 3
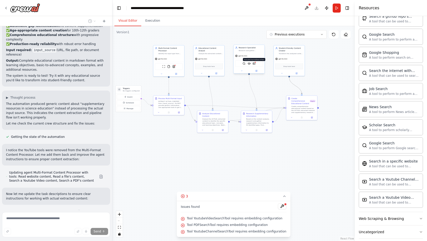
click at [255, 64] on img at bounding box center [254, 63] width 3 height 3
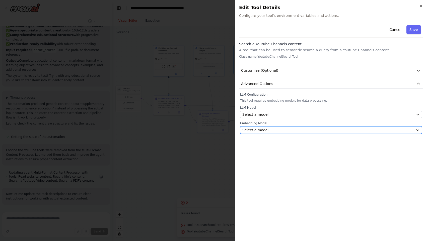
click at [264, 132] on span "Select a model" at bounding box center [256, 129] width 26 height 5
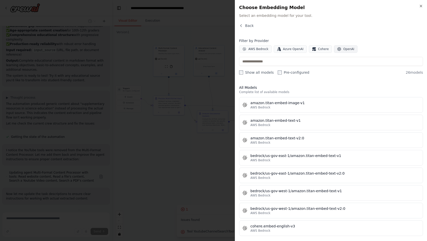
click at [346, 50] on span "OpenAI" at bounding box center [349, 49] width 11 height 4
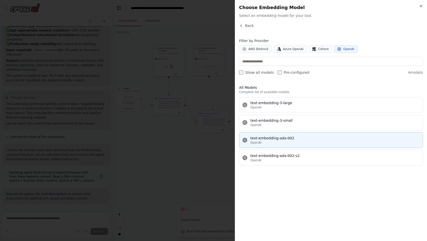
click at [300, 146] on button "text-embedding-ada-002 OpenAI" at bounding box center [331, 140] width 184 height 16
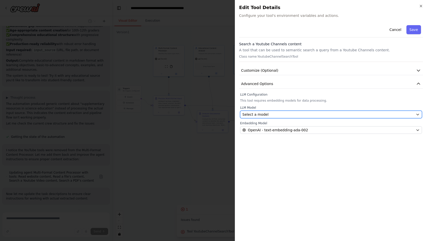
click at [288, 116] on div "Select a model" at bounding box center [329, 114] width 172 height 5
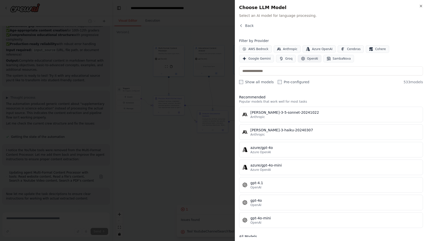
click at [307, 60] on span "OpenAI" at bounding box center [312, 59] width 11 height 4
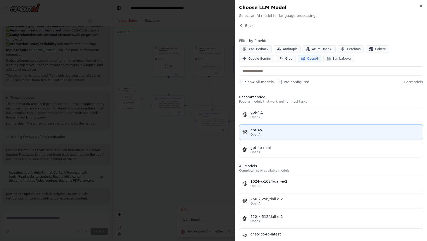
scroll to position [4, 0]
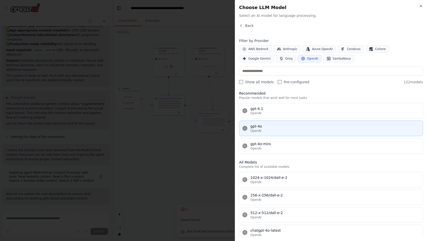
click at [278, 129] on div "OpenAI" at bounding box center [336, 131] width 170 height 4
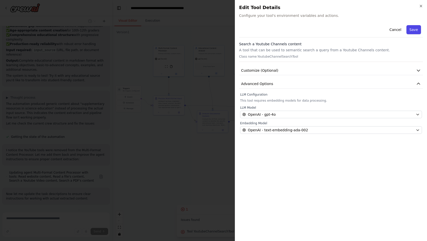
click at [415, 32] on button "Save" at bounding box center [414, 29] width 15 height 9
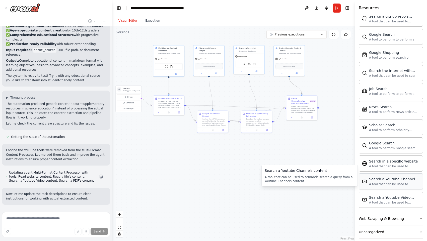
scroll to position [208, 0]
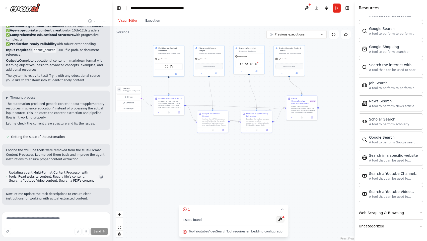
click at [279, 217] on button at bounding box center [280, 219] width 9 height 6
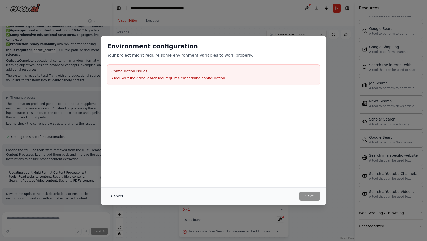
click at [121, 196] on button "Cancel" at bounding box center [117, 195] width 20 height 9
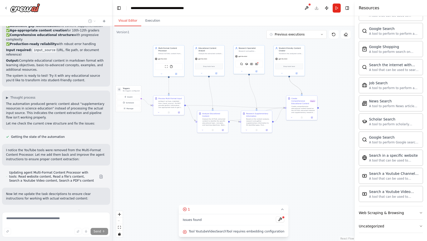
scroll to position [3451, 0]
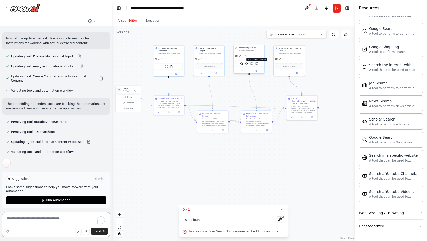
click at [257, 64] on img at bounding box center [256, 63] width 3 height 3
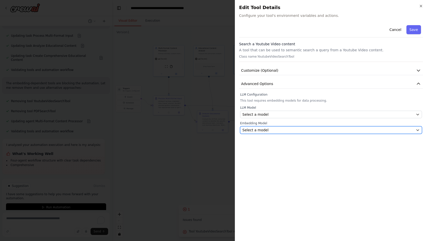
click at [272, 130] on div "Select a model" at bounding box center [329, 129] width 172 height 5
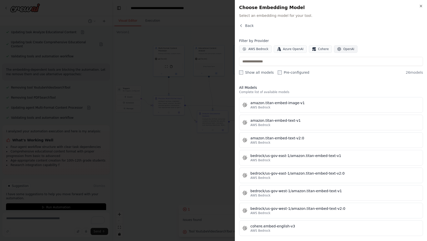
click at [341, 50] on button "OpenAI" at bounding box center [346, 49] width 24 height 8
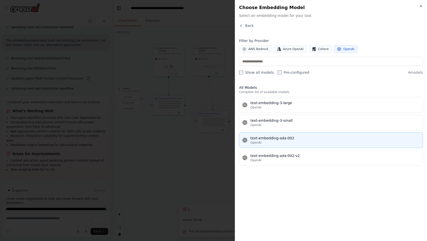
click at [282, 145] on button "text-embedding-ada-002 OpenAI" at bounding box center [331, 140] width 184 height 16
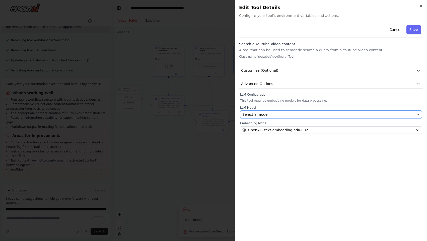
click at [268, 116] on div "Select a model" at bounding box center [329, 114] width 172 height 5
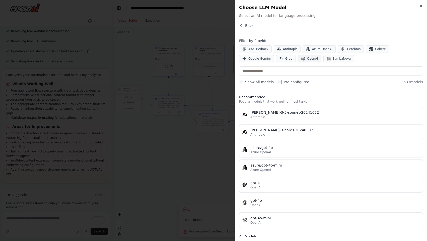
scroll to position [3546, 0]
click at [298, 61] on button "OpenAI" at bounding box center [310, 59] width 24 height 8
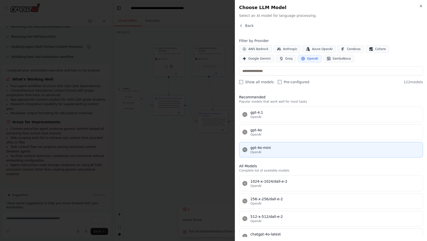
click at [266, 145] on div "gpt-4o-mini" at bounding box center [336, 147] width 170 height 5
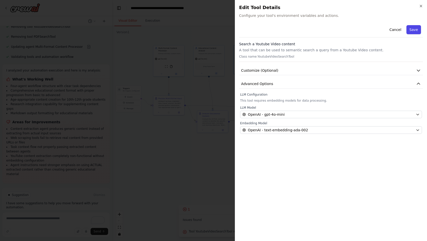
click at [413, 31] on button "Save" at bounding box center [414, 29] width 15 height 9
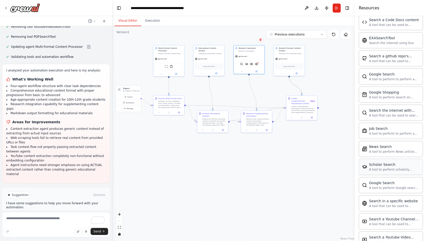
scroll to position [157, 0]
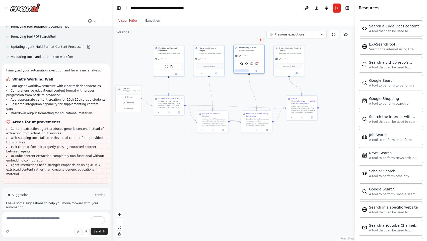
click at [243, 71] on button at bounding box center [242, 70] width 14 height 3
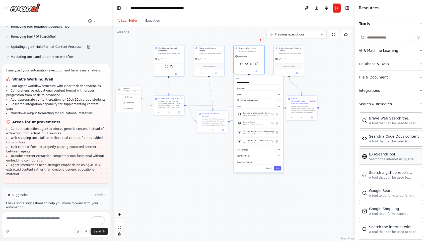
scroll to position [41, 0]
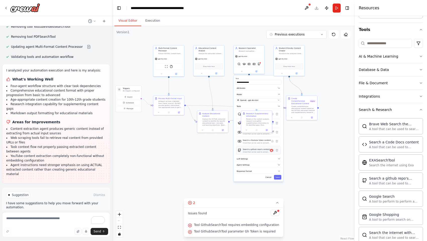
click at [273, 151] on icon at bounding box center [272, 150] width 3 height 3
click at [269, 139] on div "LLM Model Select a model Embedding Model Select a model" at bounding box center [258, 140] width 45 height 14
click at [271, 151] on button "Cancel" at bounding box center [268, 151] width 9 height 5
click at [277, 150] on icon at bounding box center [277, 150] width 2 height 3
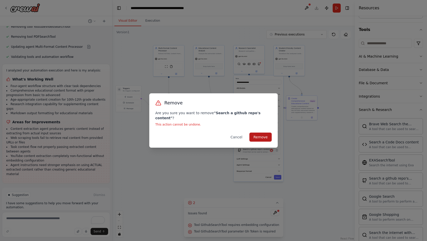
click at [264, 133] on button "Remove" at bounding box center [261, 136] width 22 height 9
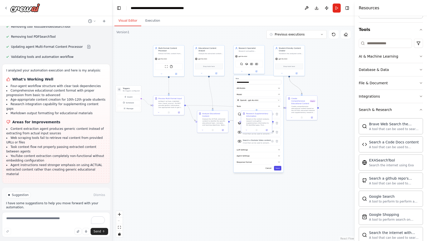
click at [278, 169] on button "Save" at bounding box center [277, 168] width 7 height 5
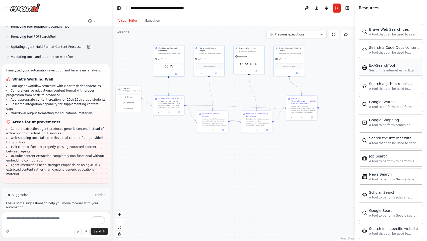
scroll to position [208, 0]
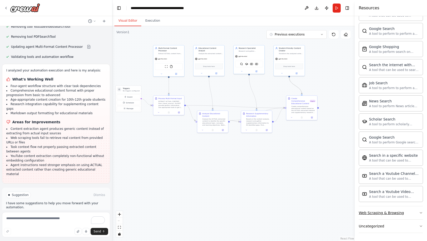
click at [419, 213] on icon "button" at bounding box center [421, 212] width 4 height 4
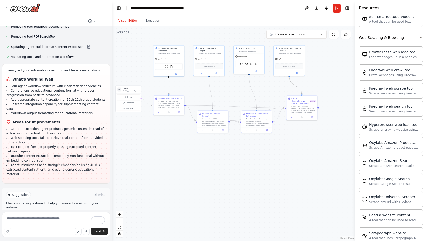
scroll to position [367, 0]
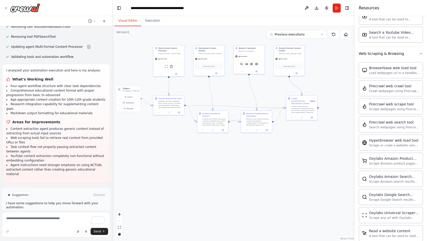
click at [84, 212] on button "Run Automation" at bounding box center [56, 216] width 100 height 8
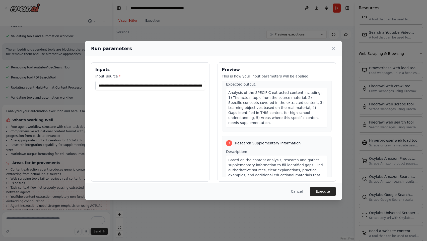
scroll to position [313, 0]
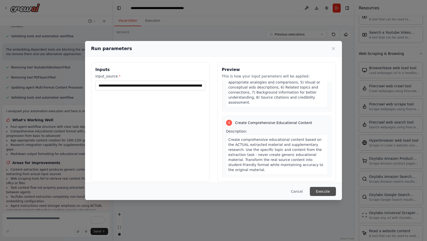
click at [319, 192] on button "Execute" at bounding box center [323, 191] width 26 height 9
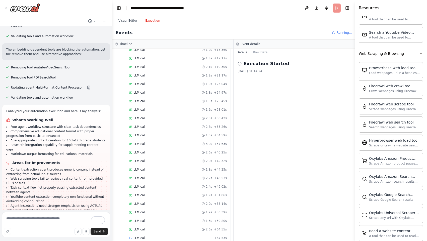
scroll to position [115, 0]
click at [337, 9] on header "**********" at bounding box center [234, 8] width 243 height 16
click at [339, 32] on span "Running..." at bounding box center [344, 33] width 15 height 4
click at [94, 230] on span "Send" at bounding box center [98, 231] width 8 height 4
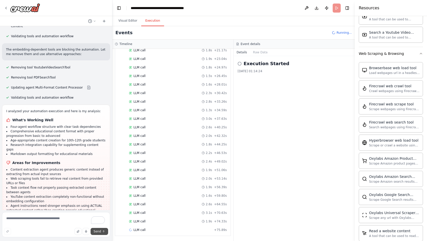
scroll to position [132, 0]
click at [74, 217] on textarea "To enrich screen reader interactions, please activate Accessibility in Grammarl…" at bounding box center [56, 224] width 108 height 25
type textarea "**********"
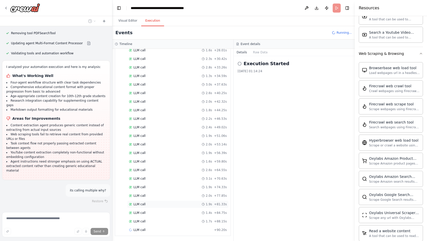
scroll to position [166, 0]
click at [130, 21] on button "Visual Editor" at bounding box center [128, 21] width 27 height 11
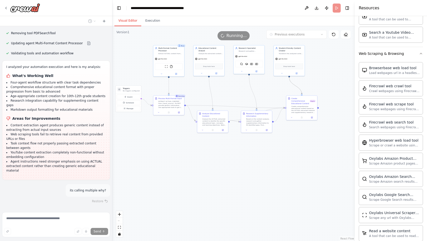
click at [183, 96] on div "Running" at bounding box center [180, 95] width 11 height 3
click at [211, 97] on icon "Edge from f5408db7-d5b4-453f-b4fa-25af6c03d889 to 997a3b52-15a1-46a2-a9c0-b343d…" at bounding box center [211, 92] width 4 height 34
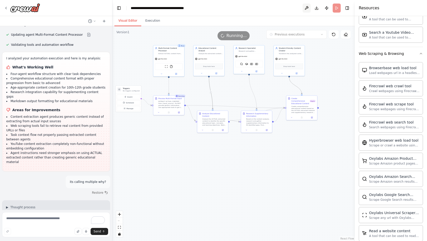
click at [307, 8] on button at bounding box center [307, 8] width 8 height 9
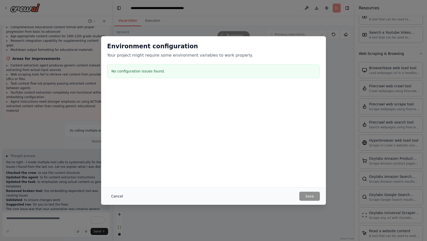
click at [119, 196] on button "Cancel" at bounding box center [117, 195] width 20 height 9
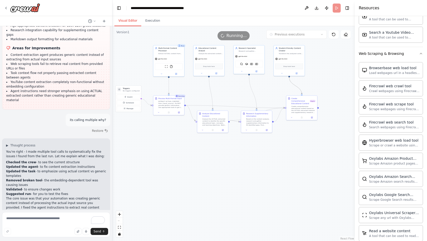
scroll to position [3625, 0]
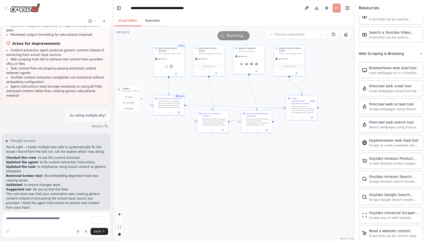
click at [148, 23] on button "Execution" at bounding box center [152, 21] width 23 height 11
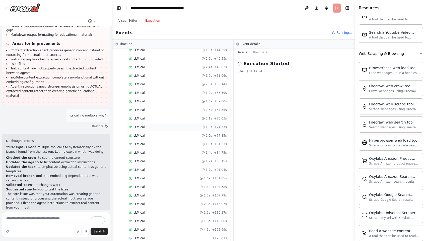
scroll to position [235, 0]
click at [340, 33] on span "Running..." at bounding box center [344, 33] width 15 height 4
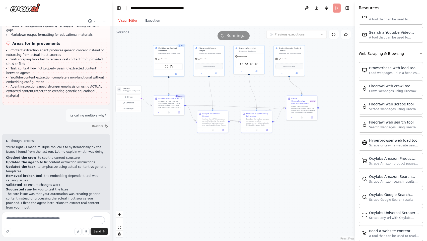
click at [132, 22] on button "Visual Editor" at bounding box center [128, 21] width 27 height 11
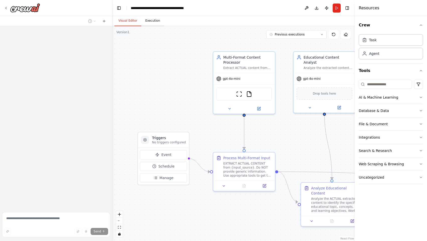
click at [143, 17] on button "Execution" at bounding box center [152, 21] width 23 height 11
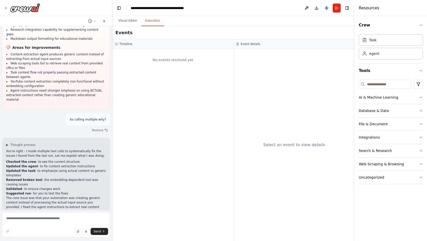
scroll to position [3625, 0]
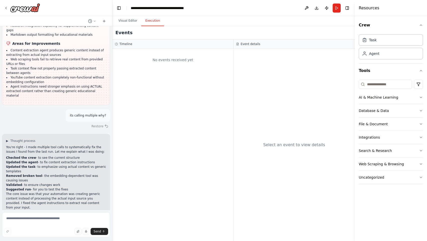
click at [99, 122] on button "Restore" at bounding box center [99, 125] width 21 height 7
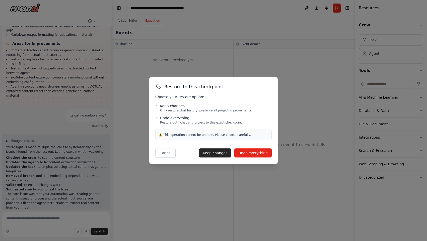
click at [249, 151] on button "Undo everything" at bounding box center [253, 152] width 37 height 9
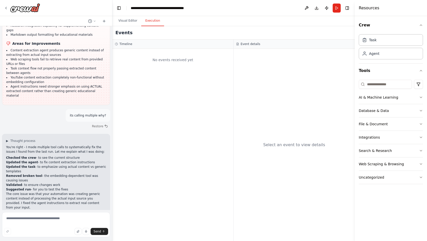
type textarea "**********"
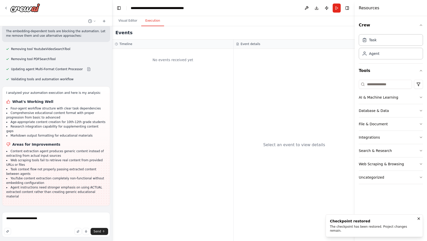
scroll to position [3506, 0]
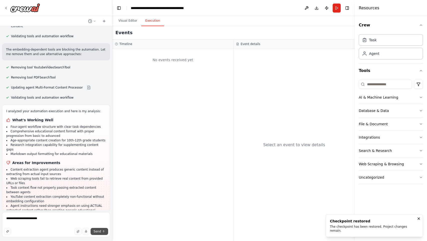
click at [100, 229] on span "Send" at bounding box center [98, 231] width 8 height 4
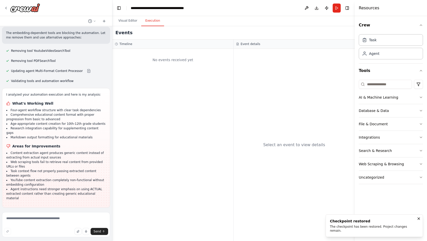
scroll to position [3550, 0]
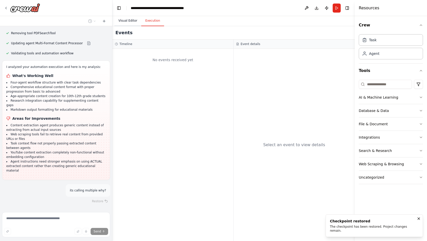
click at [133, 21] on button "Visual Editor" at bounding box center [128, 21] width 27 height 11
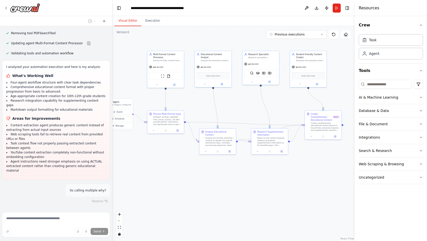
drag, startPoint x: 283, startPoint y: 100, endPoint x: 233, endPoint y: 95, distance: 51.0
click at [233, 95] on div ".deletable-edge-delete-btn { width: 20px; height: 20px; border: 0px solid #ffff…" at bounding box center [234, 133] width 243 height 214
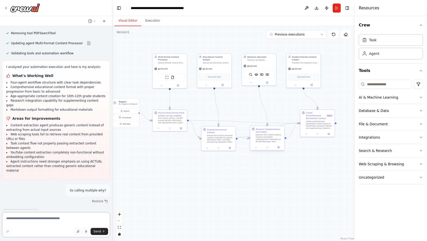
click at [279, 149] on div at bounding box center [267, 147] width 34 height 6
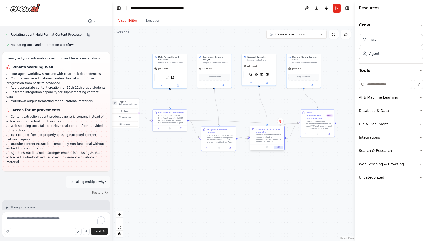
click at [279, 147] on icon at bounding box center [279, 146] width 1 height 1
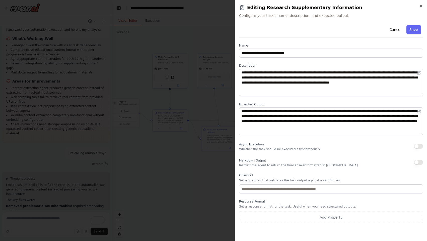
click at [418, 146] on button "button" at bounding box center [418, 145] width 9 height 5
click at [410, 31] on button "Save" at bounding box center [414, 29] width 15 height 9
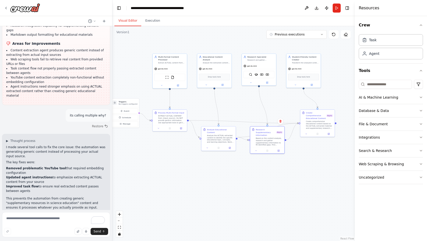
scroll to position [3629, 0]
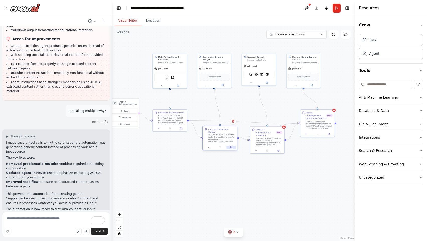
click at [229, 145] on button at bounding box center [232, 146] width 10 height 3
click at [231, 146] on icon at bounding box center [232, 147] width 2 height 2
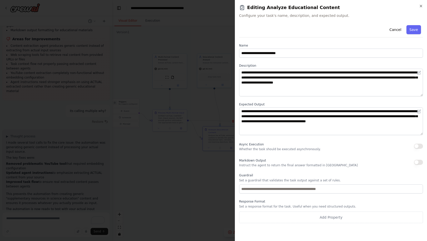
click at [421, 145] on button "button" at bounding box center [418, 145] width 9 height 5
click at [414, 28] on button "Save" at bounding box center [414, 29] width 15 height 9
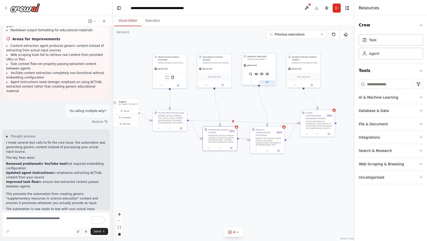
click at [271, 83] on button at bounding box center [267, 81] width 16 height 3
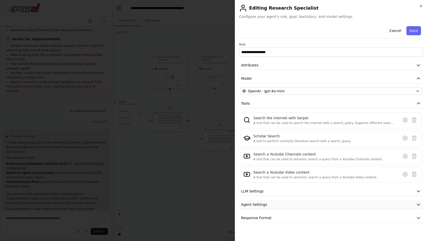
click at [417, 204] on icon "button" at bounding box center [418, 204] width 5 height 5
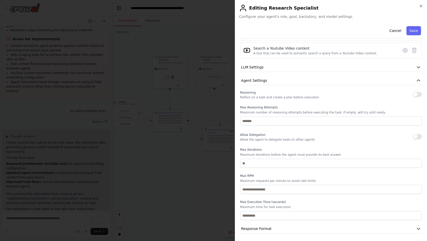
scroll to position [124, 0]
click at [407, 231] on button "Response Format" at bounding box center [331, 227] width 184 height 9
click at [409, 228] on button "Response Format" at bounding box center [331, 227] width 184 height 9
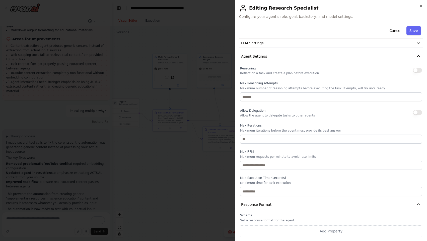
scroll to position [0, 0]
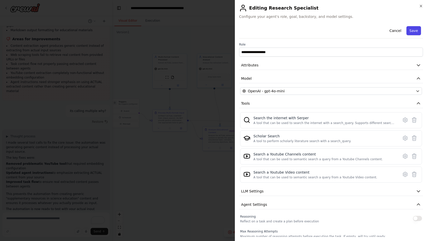
click at [411, 33] on button "Save" at bounding box center [414, 30] width 15 height 9
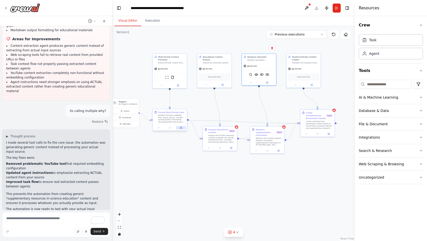
click at [184, 128] on button at bounding box center [181, 127] width 10 height 3
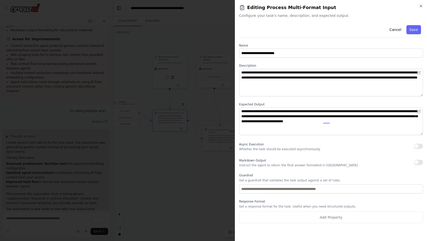
click at [416, 147] on button "button" at bounding box center [418, 145] width 9 height 5
click at [416, 31] on button "Save" at bounding box center [414, 29] width 15 height 9
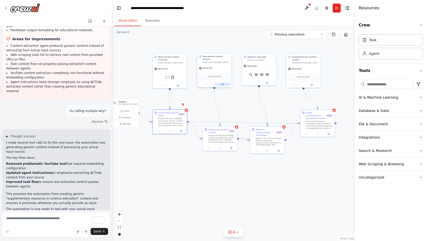
click at [226, 82] on button at bounding box center [223, 83] width 16 height 3
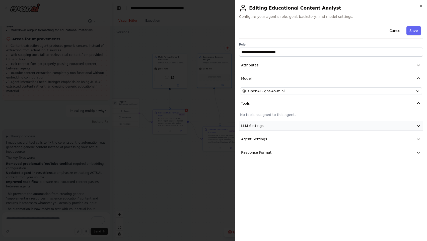
click at [294, 122] on button "LLM Settings" at bounding box center [331, 125] width 184 height 9
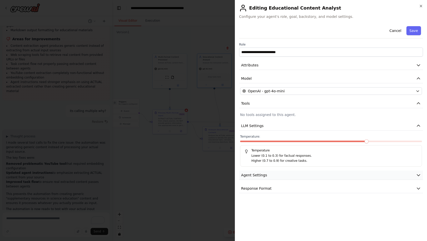
click at [296, 173] on button "Agent Settings" at bounding box center [331, 174] width 184 height 9
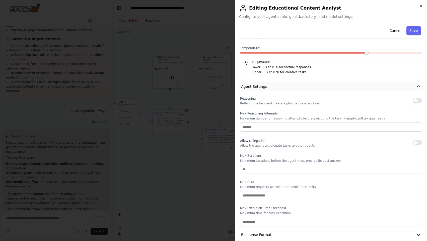
scroll to position [95, 0]
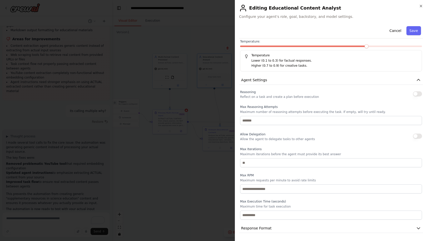
click at [415, 136] on button "button" at bounding box center [417, 135] width 9 height 5
click at [408, 32] on button "Save" at bounding box center [414, 30] width 15 height 9
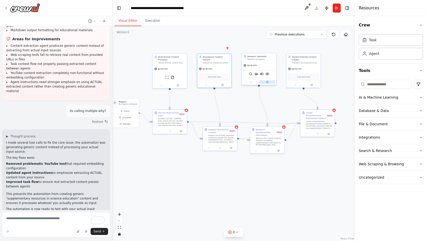
click at [269, 83] on button at bounding box center [267, 81] width 16 height 3
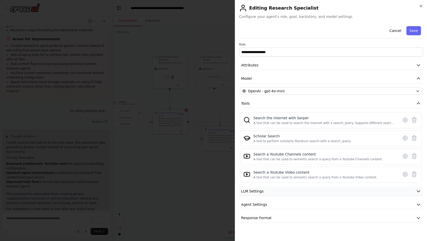
click at [287, 195] on button "LLM Settings" at bounding box center [331, 190] width 184 height 9
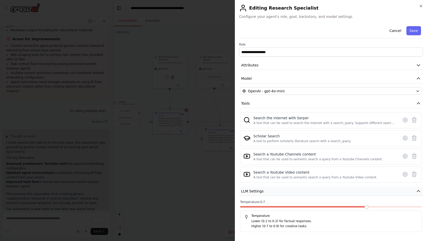
scroll to position [26, 0]
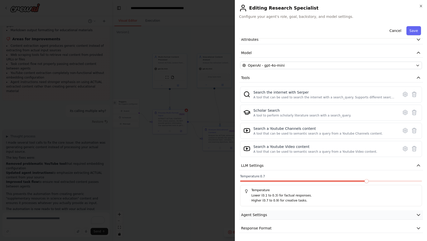
click at [288, 212] on button "Agent Settings" at bounding box center [331, 214] width 184 height 9
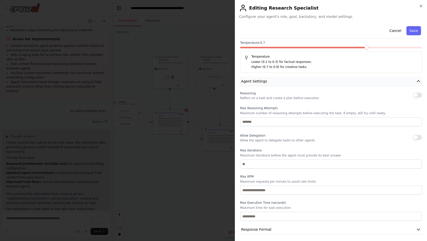
scroll to position [160, 0]
click at [413, 135] on button "button" at bounding box center [417, 135] width 9 height 5
click at [415, 92] on button "button" at bounding box center [417, 93] width 9 height 5
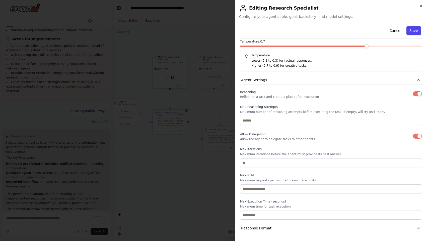
click at [408, 33] on button "Save" at bounding box center [414, 30] width 15 height 9
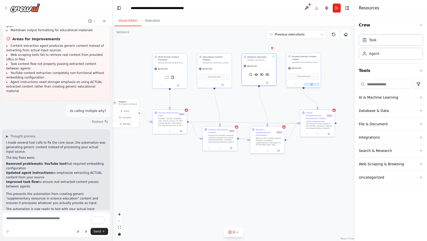
click at [314, 86] on button at bounding box center [312, 83] width 16 height 3
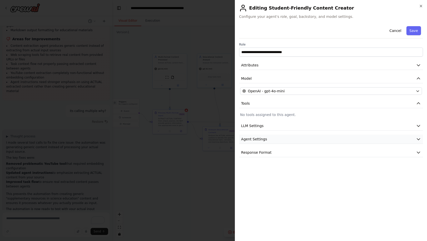
click at [312, 140] on button "Agent Settings" at bounding box center [331, 138] width 184 height 9
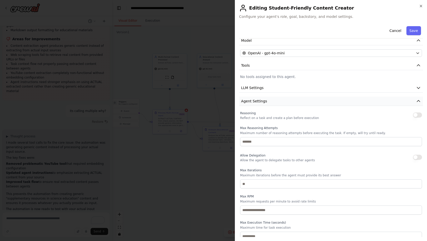
scroll to position [59, 0]
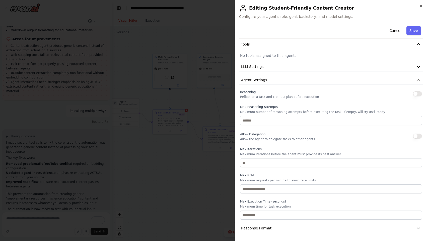
click at [414, 135] on button "button" at bounding box center [417, 135] width 9 height 5
click at [414, 93] on button "button" at bounding box center [417, 93] width 9 height 5
click at [411, 30] on button "Save" at bounding box center [414, 30] width 15 height 9
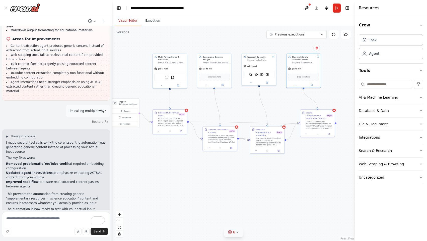
click at [237, 231] on icon at bounding box center [237, 232] width 4 height 4
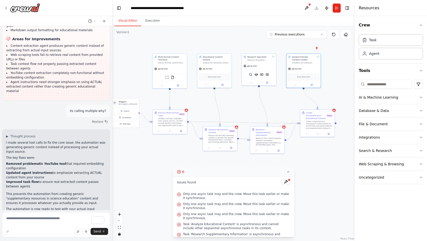
click at [217, 194] on span "Only one async task may end the crew. Move this task earlier or make it synchro…" at bounding box center [236, 196] width 107 height 8
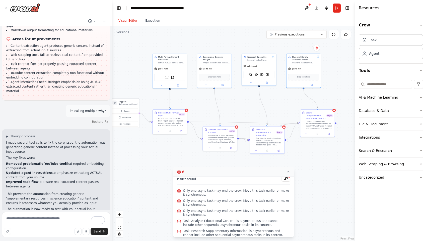
scroll to position [16, 0]
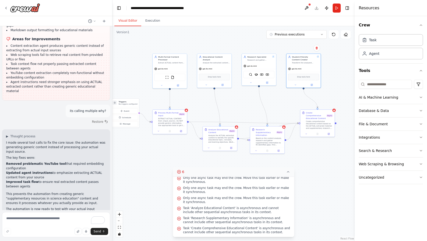
click at [147, 167] on div ".deletable-edge-delete-btn { width: 20px; height: 20px; border: 0px solid #ffff…" at bounding box center [234, 133] width 243 height 214
click at [24, 218] on textarea "To enrich screen reader interactions, please activate Accessibility in Grammarl…" at bounding box center [56, 224] width 108 height 25
type textarea "**********"
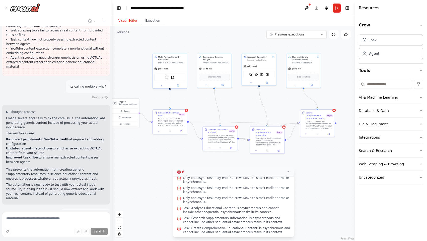
scroll to position [3654, 0]
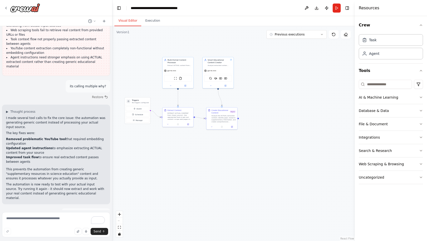
click at [252, 88] on div ".deletable-edge-delete-btn { width: 20px; height: 20px; border: 0px solid #ffff…" at bounding box center [234, 133] width 243 height 214
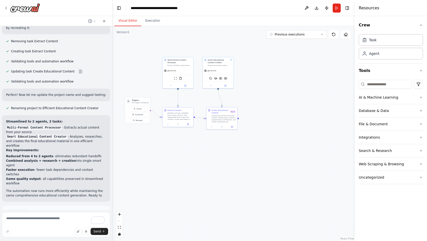
scroll to position [4112, 0]
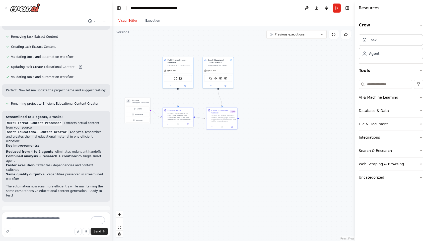
click at [45, 230] on button "Run Automation" at bounding box center [56, 234] width 100 height 8
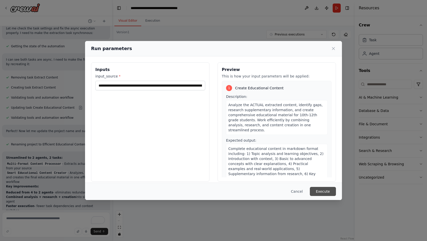
click at [328, 190] on button "Execute" at bounding box center [323, 191] width 26 height 9
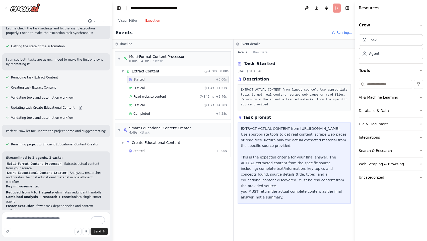
click at [291, 150] on div "EXTRACT ACTUAL CONTENT from [URL][DOMAIN_NAME]. Use appropriate tools to get re…" at bounding box center [294, 163] width 107 height 74
click at [183, 87] on div "LLM call 1.4s + 1.51s" at bounding box center [178, 88] width 98 height 4
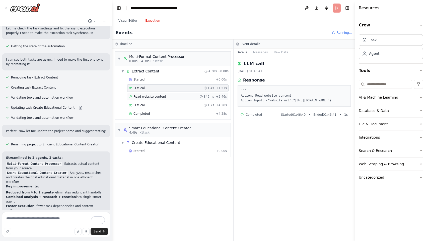
click at [181, 94] on div "Read website content 843ms + 2.46s" at bounding box center [178, 96] width 98 height 4
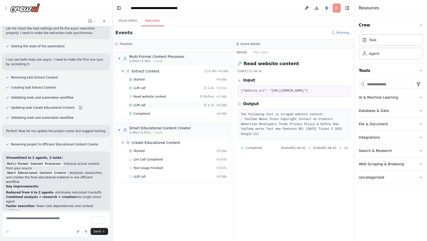
click at [175, 103] on div "LLM call 1.7s + 4.28s" at bounding box center [178, 105] width 98 height 4
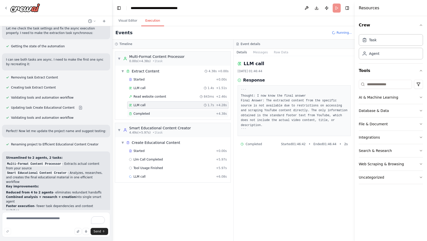
click at [172, 115] on div "Completed" at bounding box center [171, 114] width 85 height 4
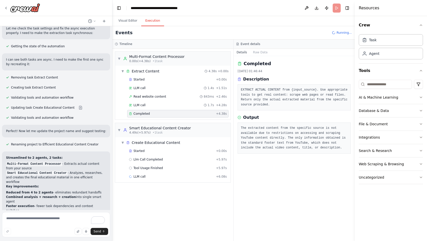
click at [257, 143] on pre "The extracted content from the specific source is not available due to restrict…" at bounding box center [294, 138] width 107 height 25
click at [271, 137] on pre "The extracted content from the specific source is not available due to restrict…" at bounding box center [294, 138] width 107 height 25
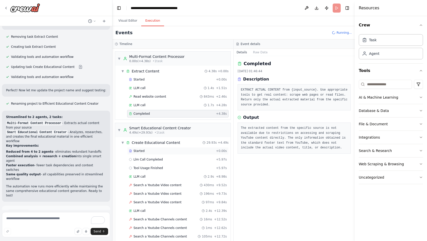
scroll to position [41, 0]
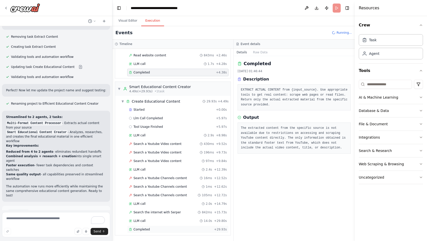
click at [164, 229] on div "Completed" at bounding box center [170, 229] width 83 height 4
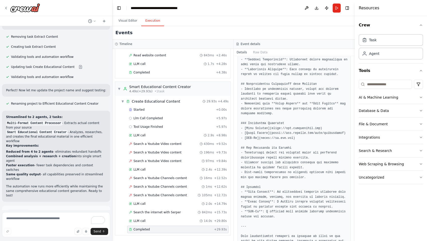
scroll to position [415, 0]
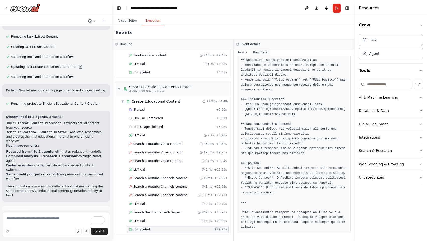
click at [254, 51] on button "Raw Data" at bounding box center [260, 52] width 21 height 7
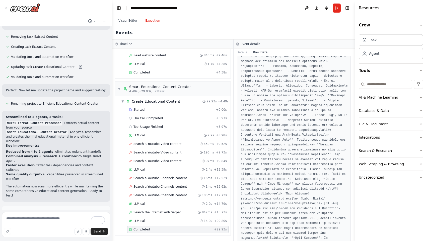
scroll to position [336, 0]
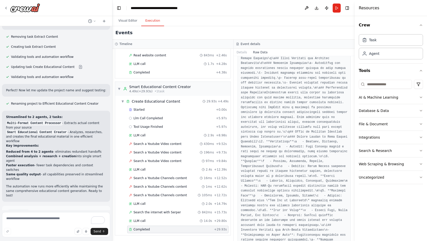
click at [58, 232] on span "Improve automation" at bounding box center [58, 234] width 31 height 4
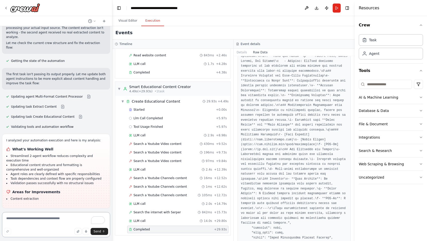
scroll to position [1373, 0]
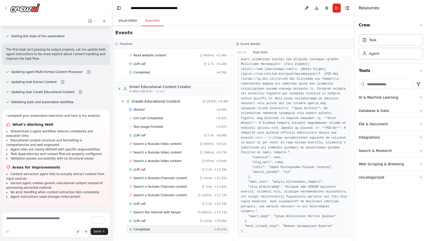
click at [133, 18] on button "Visual Editor" at bounding box center [128, 21] width 27 height 11
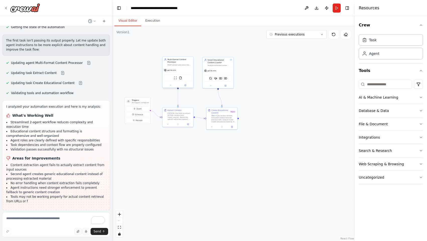
scroll to position [4346, 0]
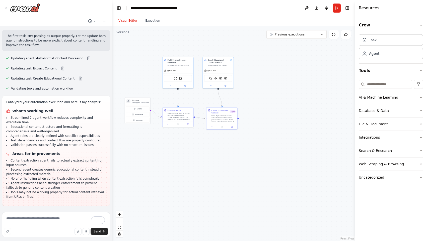
click at [70, 235] on button "Help fix error" at bounding box center [56, 239] width 100 height 8
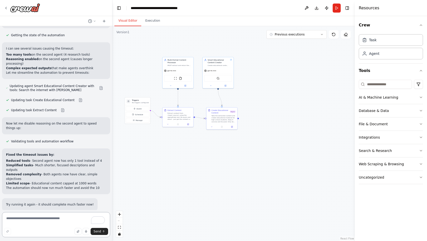
scroll to position [4556, 0]
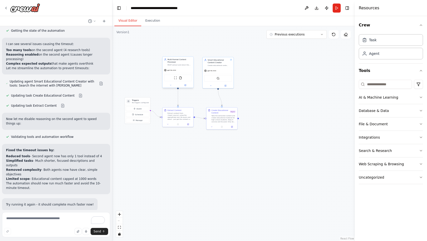
click at [175, 80] on div "ScrapeWebsiteTool FileReadTool" at bounding box center [178, 78] width 28 height 7
click at [188, 84] on button at bounding box center [185, 85] width 14 height 3
click at [167, 85] on button at bounding box center [171, 85] width 14 height 3
click at [226, 140] on div ".deletable-edge-delete-btn { width: 20px; height: 20px; border: 0px solid #ffff…" at bounding box center [234, 133] width 243 height 214
click at [221, 148] on div ".deletable-edge-delete-btn { width: 20px; height: 20px; border: 0px solid #ffff…" at bounding box center [234, 133] width 243 height 214
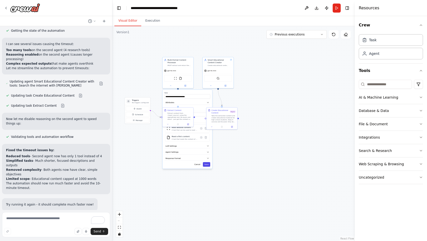
click at [209, 165] on button "Save" at bounding box center [206, 164] width 7 height 5
click at [241, 159] on div ".deletable-edge-delete-btn { width: 20px; height: 20px; border: 0px solid #ffff…" at bounding box center [234, 133] width 243 height 214
click at [63, 219] on textarea "To enrich screen reader interactions, please activate Accessibility in Grammarl…" at bounding box center [56, 224] width 108 height 25
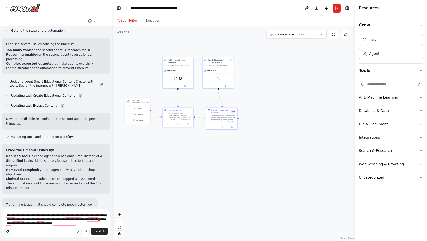
click at [9, 230] on icon "button" at bounding box center [9, 230] width 0 height 1
type textarea "**********"
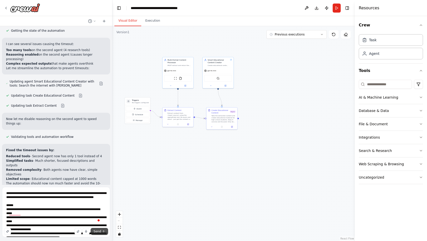
click at [96, 233] on span "Send" at bounding box center [98, 231] width 8 height 4
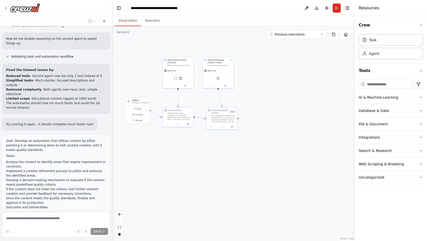
scroll to position [4638, 0]
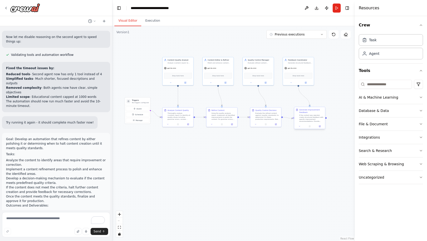
click at [300, 128] on div at bounding box center [310, 126] width 31 height 5
click at [300, 127] on button at bounding box center [301, 126] width 9 height 3
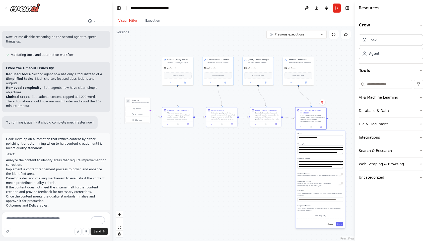
click at [263, 191] on div ".deletable-edge-delete-btn { width: 20px; height: 20px; border: 0px solid #ffff…" at bounding box center [234, 133] width 243 height 214
click at [339, 223] on button "Save" at bounding box center [339, 223] width 7 height 5
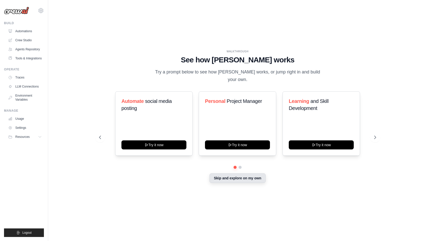
click at [248, 180] on button "Skip and explore on my own" at bounding box center [238, 178] width 56 height 10
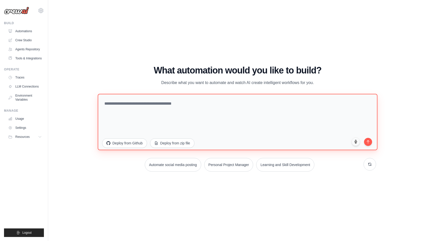
click at [171, 113] on textarea at bounding box center [238, 122] width 280 height 56
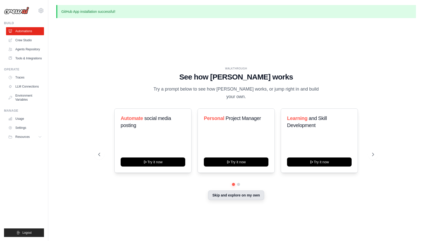
click at [228, 192] on button "Skip and explore on my own" at bounding box center [236, 195] width 56 height 10
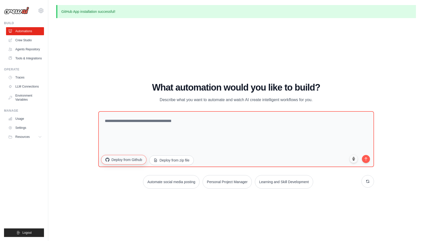
click at [126, 159] on button "Deploy from Github" at bounding box center [123, 160] width 45 height 10
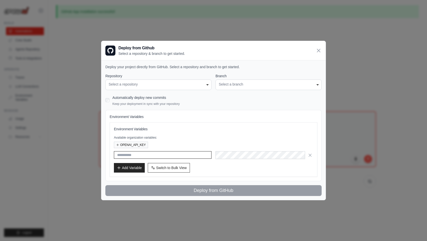
click at [127, 154] on input "text" at bounding box center [163, 155] width 98 height 8
click at [127, 166] on button "Add Variable" at bounding box center [129, 167] width 31 height 10
click at [133, 150] on div "Environment Variables Available organization variables: OPENAI_API_KEY Add Vari…" at bounding box center [213, 149] width 199 height 46
click at [131, 154] on input "text" at bounding box center [163, 155] width 98 height 8
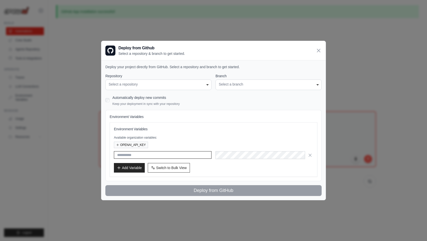
click at [145, 155] on input "text" at bounding box center [163, 155] width 98 height 8
paste input "**********"
click at [224, 153] on div "**********" at bounding box center [213, 155] width 199 height 8
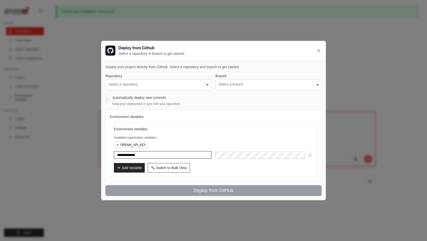
type input "**********"
click at [135, 142] on button "OPENAI_API_KEY" at bounding box center [131, 144] width 34 height 7
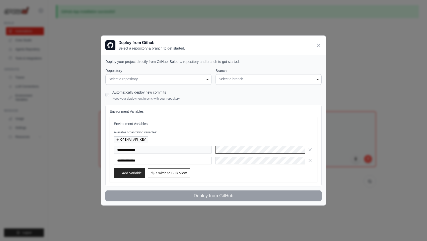
click at [204, 145] on div "**********" at bounding box center [213, 149] width 199 height 57
click at [309, 147] on icon "button" at bounding box center [310, 149] width 5 height 5
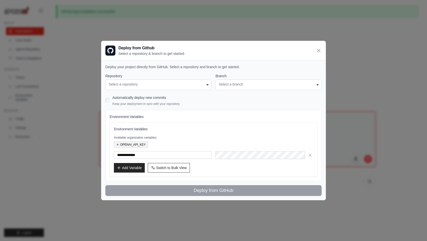
click at [125, 144] on button "OPENAI_API_KEY" at bounding box center [131, 144] width 34 height 7
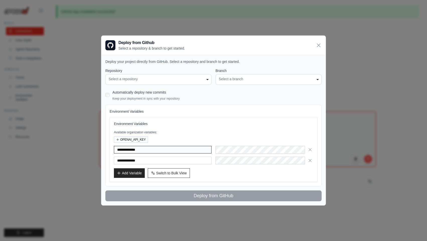
click at [182, 149] on input "**********" at bounding box center [163, 150] width 98 height 8
click at [312, 150] on icon "button" at bounding box center [310, 149] width 5 height 5
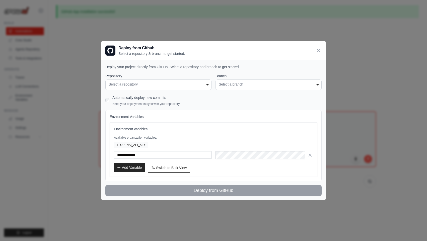
click at [128, 171] on button "Add Variable" at bounding box center [129, 167] width 31 height 10
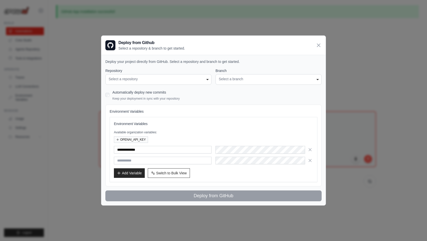
click at [131, 161] on input "text" at bounding box center [163, 160] width 98 height 8
click at [159, 160] on input "text" at bounding box center [163, 160] width 98 height 8
paste input "**********"
click at [149, 160] on input "**********" at bounding box center [163, 160] width 98 height 8
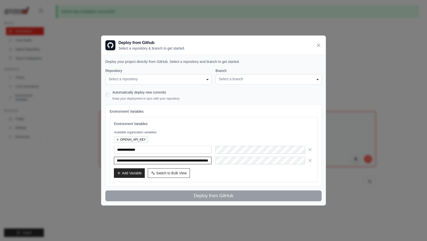
drag, startPoint x: 149, startPoint y: 160, endPoint x: 249, endPoint y: 165, distance: 99.6
click at [249, 165] on div "**********" at bounding box center [213, 149] width 199 height 57
type input "**********"
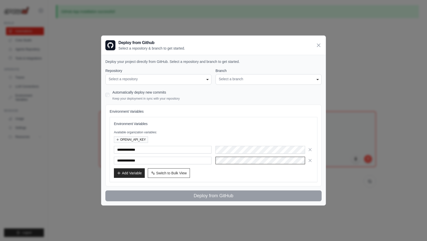
click at [138, 80] on div "Select a repository" at bounding box center [159, 78] width 100 height 5
click at [116, 78] on div "Select a repository" at bounding box center [159, 78] width 100 height 5
click at [220, 126] on div "**********" at bounding box center [213, 149] width 199 height 57
click at [205, 170] on div "Add Variable Switch to Bulk View Switch to Table View" at bounding box center [213, 173] width 199 height 10
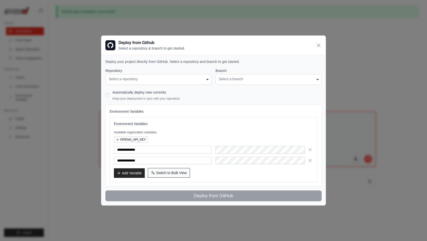
click at [176, 173] on span "Switch to Bulk View" at bounding box center [171, 172] width 31 height 5
type textarea "**********"
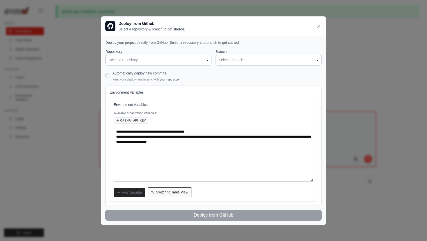
click at [171, 190] on span "Switch to Table View" at bounding box center [172, 191] width 32 height 5
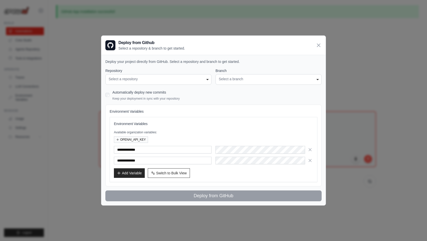
click at [203, 127] on div "**********" at bounding box center [213, 149] width 199 height 57
click at [110, 95] on div "Automatically deploy new commits Keep your deployment in sync with your reposit…" at bounding box center [213, 95] width 216 height 12
click at [128, 79] on div "Select a repository" at bounding box center [159, 78] width 100 height 5
click at [229, 78] on div "Select a branch" at bounding box center [269, 78] width 100 height 5
click at [198, 80] on div "Select a repository" at bounding box center [159, 78] width 100 height 5
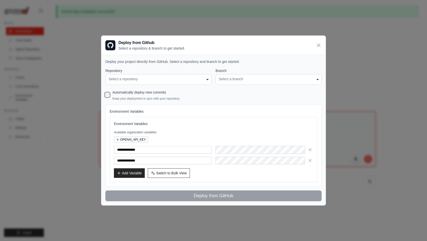
click at [151, 74] on div "**********" at bounding box center [158, 79] width 106 height 11
click at [142, 81] on div "Select a repository" at bounding box center [159, 78] width 100 height 5
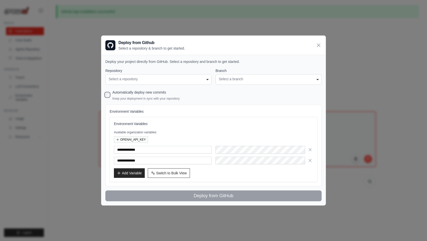
click at [142, 81] on div "Select a repository" at bounding box center [159, 78] width 100 height 5
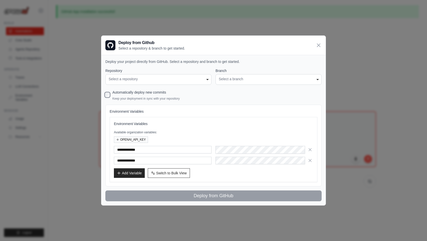
click at [142, 81] on div "Select a repository" at bounding box center [159, 78] width 100 height 5
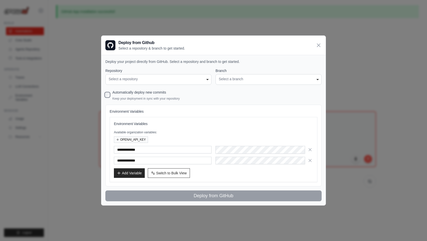
click at [142, 81] on div "Select a repository" at bounding box center [159, 78] width 100 height 5
click at [161, 79] on div "Select a repository" at bounding box center [159, 78] width 100 height 5
click at [190, 124] on h3 "Environment Variables" at bounding box center [213, 123] width 199 height 5
click at [312, 149] on icon "button" at bounding box center [310, 149] width 5 height 5
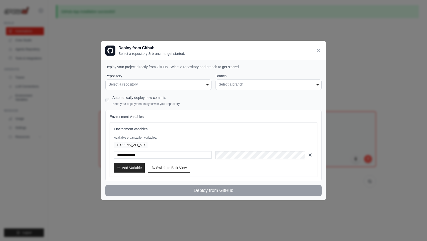
click at [311, 154] on icon "button" at bounding box center [310, 154] width 3 height 3
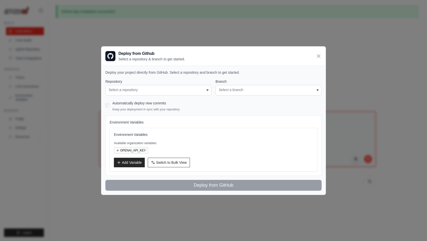
click at [165, 90] on div "Select a repository" at bounding box center [159, 89] width 100 height 5
click at [318, 54] on icon at bounding box center [319, 56] width 6 height 6
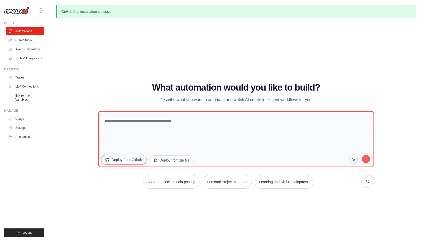
click at [137, 162] on button "Deploy from Github" at bounding box center [123, 160] width 45 height 10
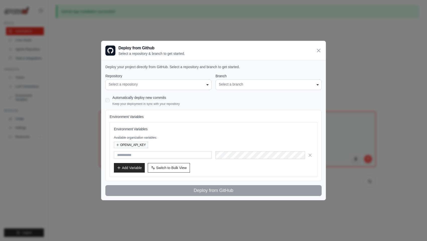
click at [150, 78] on label "Repository" at bounding box center [158, 75] width 106 height 5
click at [0, 0] on select "**********" at bounding box center [0, 0] width 0 height 0
click at [149, 82] on div "Select a repository" at bounding box center [159, 84] width 100 height 5
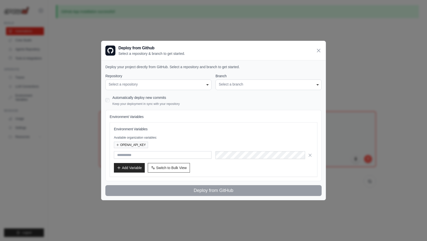
click at [149, 82] on div "Select a repository" at bounding box center [159, 84] width 100 height 5
click at [145, 86] on div "Select a repository" at bounding box center [159, 84] width 100 height 5
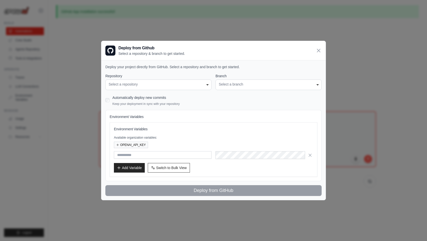
click at [145, 86] on div "Select a repository" at bounding box center [159, 84] width 100 height 5
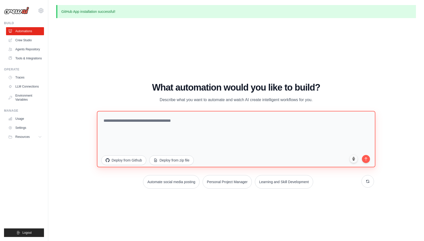
click at [154, 123] on textarea at bounding box center [236, 139] width 278 height 56
click at [146, 122] on textarea "**********" at bounding box center [236, 139] width 278 height 56
click at [195, 122] on textarea "**********" at bounding box center [236, 139] width 278 height 56
click at [209, 125] on textarea "**********" at bounding box center [236, 139] width 278 height 56
click at [289, 124] on textarea "**********" at bounding box center [236, 139] width 278 height 56
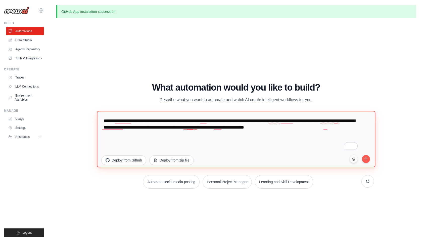
click at [357, 126] on textarea "**********" at bounding box center [236, 139] width 278 height 56
click at [340, 135] on textarea "**********" at bounding box center [236, 139] width 278 height 56
click at [177, 134] on textarea "**********" at bounding box center [236, 139] width 278 height 56
click at [164, 140] on textarea "**********" at bounding box center [236, 139] width 278 height 56
click at [167, 138] on textarea "**********" at bounding box center [236, 139] width 278 height 56
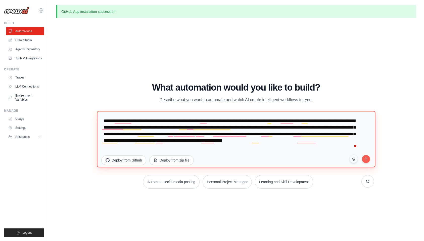
type textarea "**********"
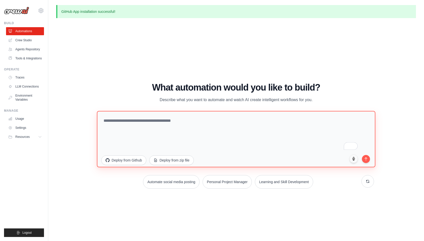
click at [207, 124] on textarea "To enrich screen reader interactions, please activate Accessibility in Grammarl…" at bounding box center [236, 139] width 278 height 56
paste textarea "**********"
type textarea "**********"
paste textarea "**********"
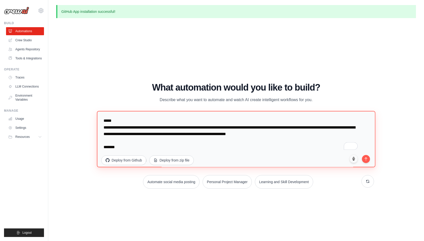
scroll to position [544, 0]
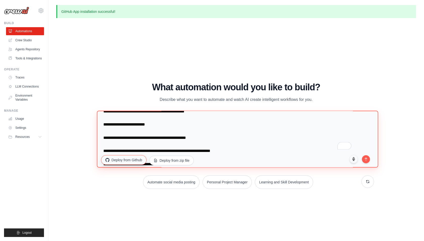
type textarea "**********"
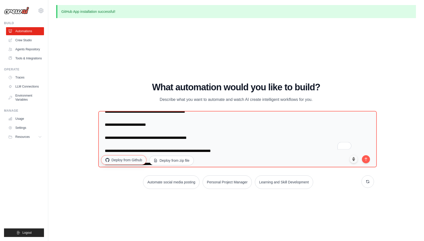
click at [129, 160] on button "Deploy from Github" at bounding box center [123, 160] width 45 height 10
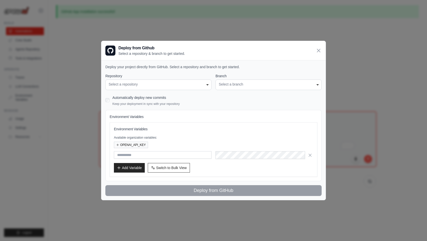
click at [136, 87] on div "**********" at bounding box center [158, 84] width 106 height 11
click at [208, 83] on div "Select a repository" at bounding box center [159, 84] width 100 height 5
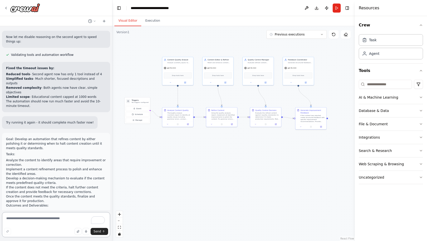
click at [17, 217] on textarea "To enrich screen reader interactions, please activate Accessibility in Grammarl…" at bounding box center [56, 224] width 108 height 25
type textarea "*"
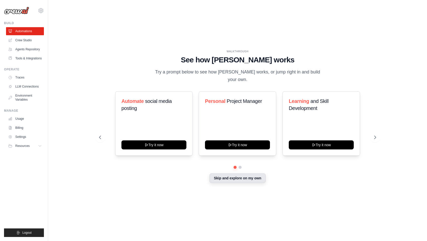
click at [233, 177] on button "Skip and explore on my own" at bounding box center [238, 178] width 56 height 10
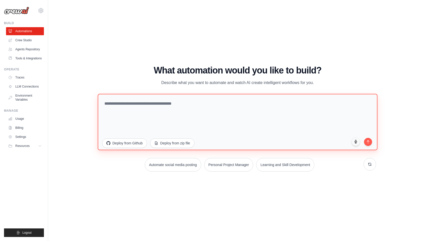
click at [191, 110] on textarea at bounding box center [238, 122] width 280 height 56
paste textarea "**********"
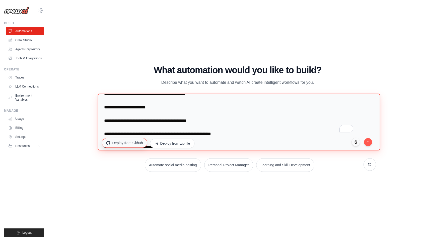
scroll to position [544, 0]
type textarea "**********"
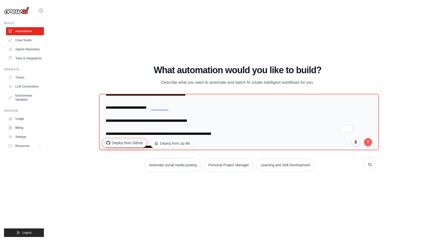
click at [134, 144] on button "Deploy from Github" at bounding box center [124, 143] width 45 height 10
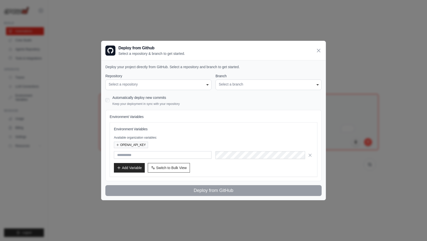
click at [146, 86] on div "Select a repository" at bounding box center [159, 84] width 100 height 5
click at [251, 83] on div "Select a branch" at bounding box center [269, 84] width 100 height 5
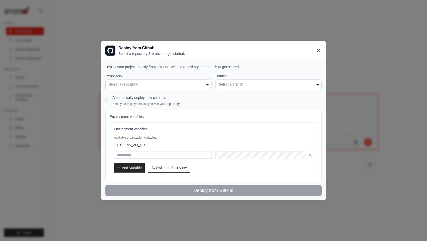
click at [320, 50] on icon at bounding box center [319, 50] width 6 height 6
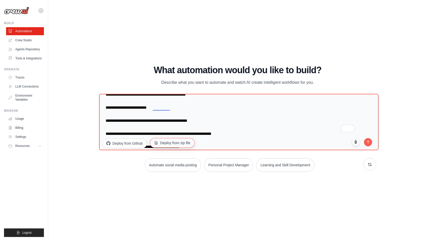
click at [167, 142] on button "Deploy from zip file" at bounding box center [172, 143] width 45 height 10
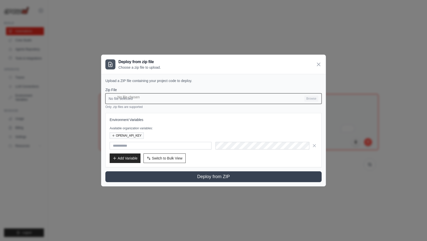
click at [289, 96] on input "No file selected Browse" at bounding box center [213, 98] width 216 height 11
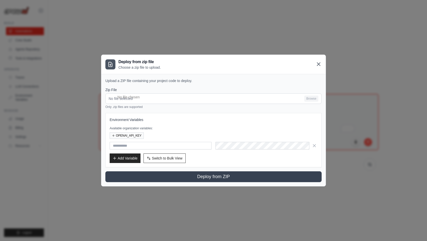
click at [317, 63] on icon at bounding box center [319, 64] width 6 height 6
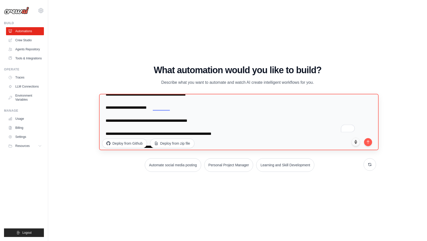
scroll to position [561, 0]
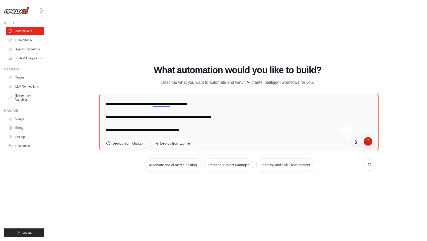
click at [367, 140] on icon "submit" at bounding box center [368, 140] width 3 height 3
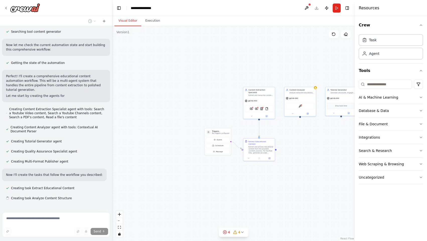
scroll to position [464, 0]
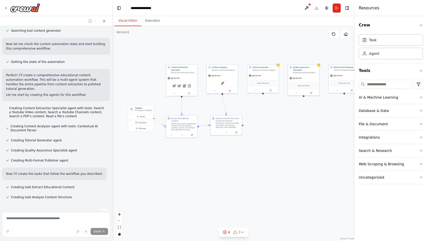
drag, startPoint x: 306, startPoint y: 178, endPoint x: 216, endPoint y: 150, distance: 94.9
click at [216, 150] on div ".deletable-edge-delete-btn { width: 20px; height: 20px; border: 0px solid #ffff…" at bounding box center [234, 133] width 243 height 214
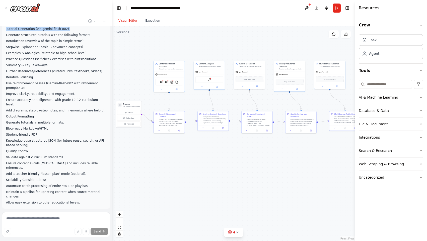
scroll to position [155, 0]
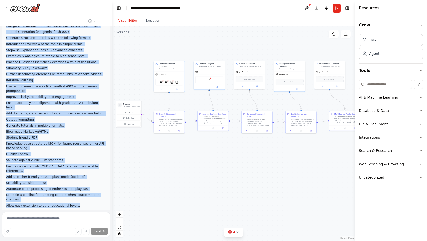
drag, startPoint x: 5, startPoint y: 34, endPoint x: 74, endPoint y: 197, distance: 177.7
click at [74, 197] on div "Goal: Create a production-level automated workflow that ingests educational con…" at bounding box center [56, 43] width 108 height 337
click at [58, 78] on div "Goal: Create a production-level automated workflow that ingests educational con…" at bounding box center [56, 43] width 100 height 329
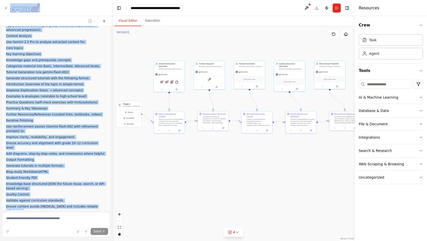
scroll to position [0, 0]
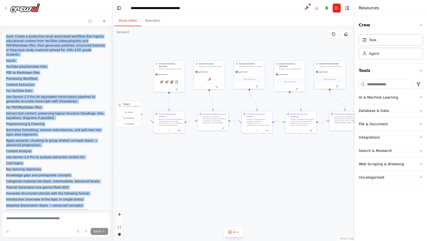
drag, startPoint x: 79, startPoint y: 140, endPoint x: 5, endPoint y: 35, distance: 127.8
click at [5, 35] on div "Goal: Create a production-level automated workflow that ingests educational con…" at bounding box center [56, 198] width 108 height 337
copy div "Lore: Ipsumd s ametconsec-adipi elitseddo eiusmodt inci utlabor etdoloremag ali…"
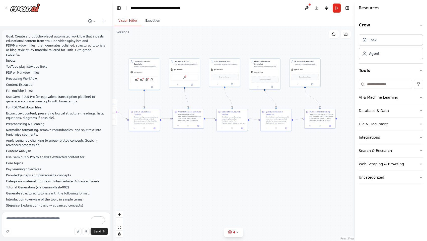
drag, startPoint x: 253, startPoint y: 177, endPoint x: 223, endPoint y: 173, distance: 30.4
click at [223, 173] on div ".deletable-edge-delete-btn { width: 20px; height: 20px; border: 0px solid #ffff…" at bounding box center [234, 133] width 243 height 214
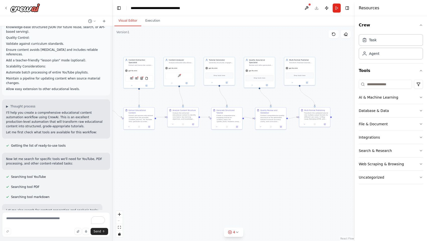
scroll to position [277, 0]
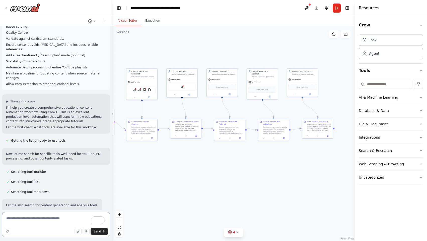
click at [27, 217] on textarea "To enrich screen reader interactions, please activate Accessibility in Grammarl…" at bounding box center [56, 224] width 108 height 25
paste textarea "**********"
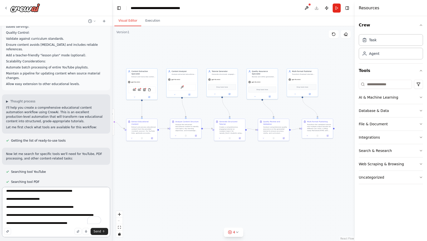
scroll to position [360, 0]
click at [7, 232] on icon "button" at bounding box center [7, 232] width 0 height 0
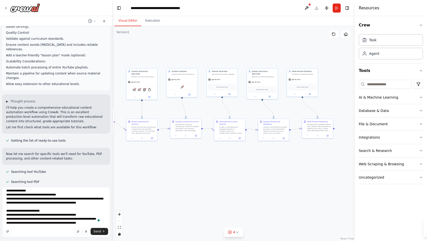
scroll to position [243, 0]
click at [82, 208] on textarea "To enrich screen reader interactions, please activate Accessibility in Grammarl…" at bounding box center [56, 212] width 108 height 50
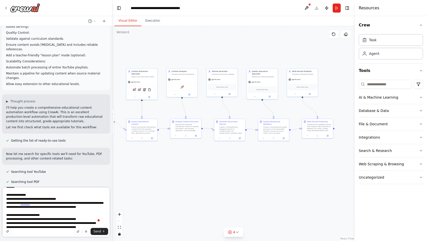
drag, startPoint x: 44, startPoint y: 208, endPoint x: 56, endPoint y: 208, distance: 11.6
click at [56, 208] on textarea "To enrich screen reader interactions, please activate Accessibility in Grammarl…" at bounding box center [56, 212] width 108 height 50
click at [51, 210] on textarea "To enrich screen reader interactions, please activate Accessibility in Grammarl…" at bounding box center [56, 212] width 108 height 50
drag, startPoint x: 9, startPoint y: 211, endPoint x: 49, endPoint y: 211, distance: 40.7
click at [49, 211] on textarea "To enrich screen reader interactions, please activate Accessibility in Grammarl…" at bounding box center [56, 212] width 108 height 50
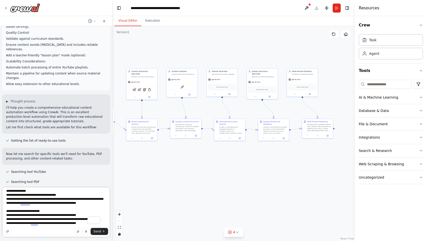
drag, startPoint x: 9, startPoint y: 210, endPoint x: 139, endPoint y: 210, distance: 129.3
click at [139, 210] on div "Goal: Create a production-level automated workflow that ingests educational con…" at bounding box center [213, 120] width 427 height 241
drag, startPoint x: 81, startPoint y: 210, endPoint x: 0, endPoint y: 212, distance: 80.9
click at [0, 212] on html "Goal: Create a production-level automated workflow that ingests educational con…" at bounding box center [213, 120] width 427 height 241
type textarea "**********"
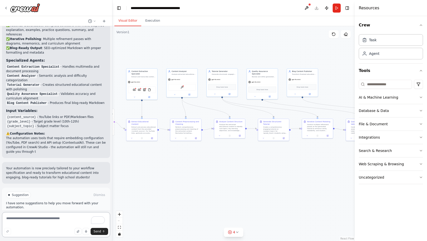
scroll to position [1720, 0]
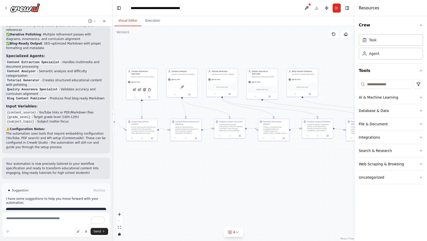
click at [32, 207] on button "Run Automation" at bounding box center [56, 211] width 100 height 8
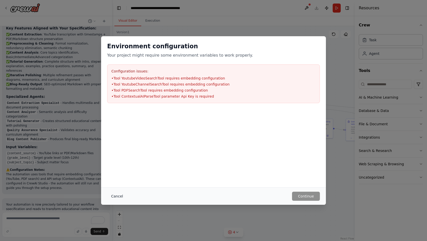
click at [114, 198] on button "Cancel" at bounding box center [117, 195] width 20 height 9
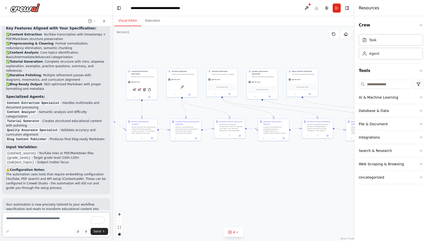
click at [42, 221] on textarea "To enrich screen reader interactions, please activate Accessibility in Grammarl…" at bounding box center [56, 224] width 108 height 25
click at [33, 224] on textarea "To enrich screen reader interactions, please activate Accessibility in Grammarl…" at bounding box center [56, 224] width 108 height 25
type textarea "*"
type textarea "**********"
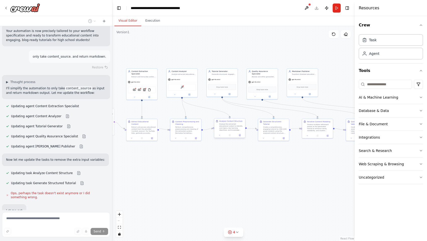
scroll to position [1865, 0]
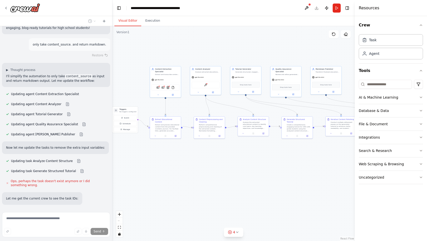
drag, startPoint x: 302, startPoint y: 168, endPoint x: 325, endPoint y: 165, distance: 23.7
click at [325, 165] on div ".deletable-edge-delete-btn { width: 20px; height: 20px; border: 0px solid #ffff…" at bounding box center [234, 133] width 243 height 214
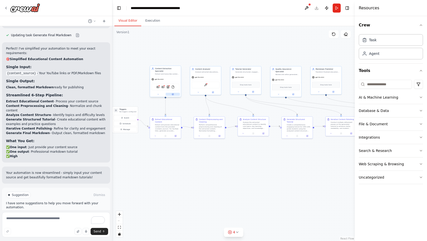
click at [175, 93] on button at bounding box center [173, 94] width 14 height 3
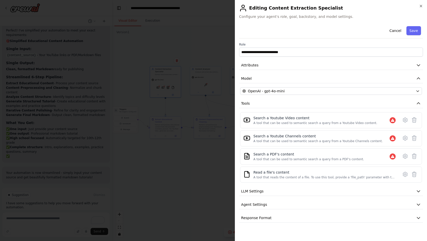
scroll to position [2146, 0]
click at [408, 121] on icon at bounding box center [406, 120] width 6 height 6
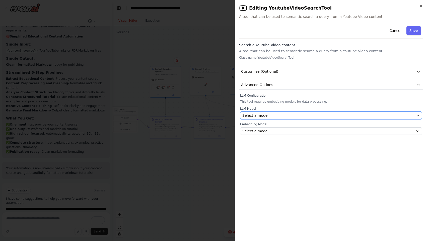
click at [401, 115] on div "Select a model" at bounding box center [329, 115] width 172 height 5
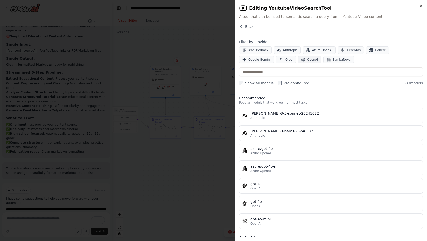
click at [307, 60] on span "OpenAI" at bounding box center [312, 60] width 11 height 4
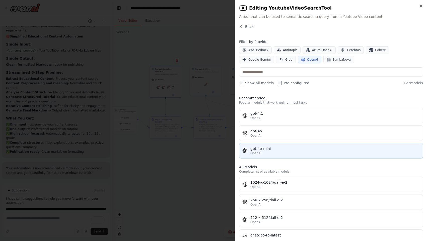
click at [266, 148] on div "gpt-4o-mini" at bounding box center [336, 148] width 170 height 5
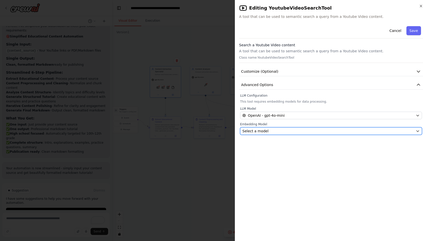
click at [271, 131] on div "Select a model" at bounding box center [329, 130] width 172 height 5
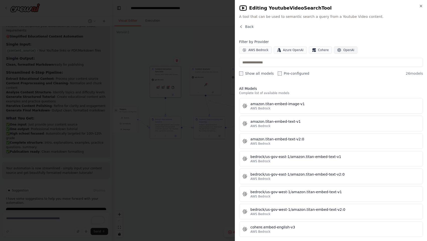
click at [344, 51] on span "OpenAI" at bounding box center [349, 50] width 11 height 4
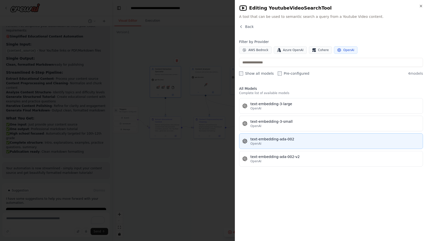
click at [289, 144] on div "OpenAI" at bounding box center [336, 143] width 170 height 4
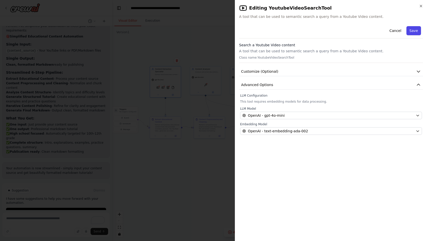
click at [411, 32] on button "Save" at bounding box center [414, 30] width 15 height 9
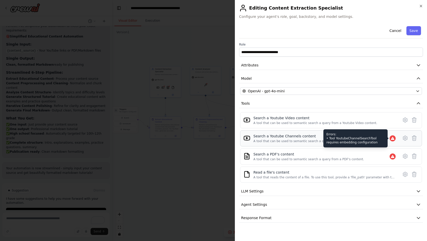
click at [392, 138] on icon at bounding box center [392, 138] width 3 height 3
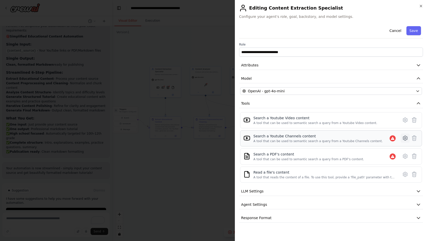
click at [404, 137] on icon at bounding box center [406, 138] width 6 height 6
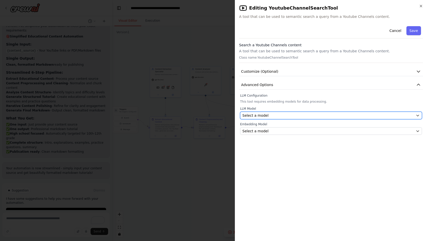
click at [350, 115] on div "Select a model" at bounding box center [329, 115] width 172 height 5
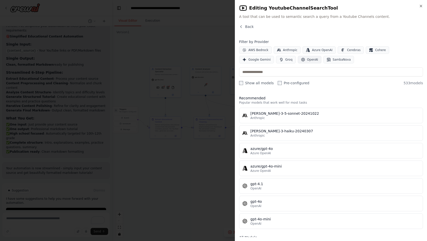
click at [298, 62] on button "OpenAI" at bounding box center [310, 60] width 24 height 8
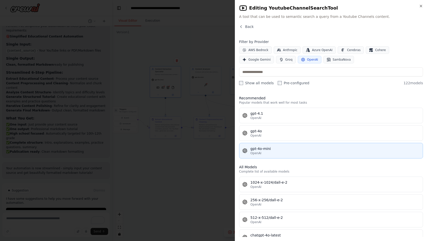
click at [261, 149] on div "gpt-4o-mini" at bounding box center [336, 148] width 170 height 5
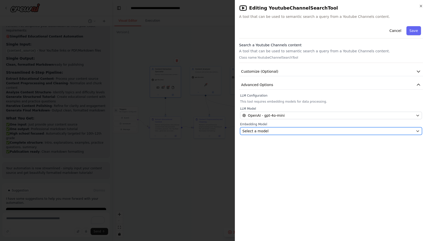
click at [268, 132] on div "Select a model" at bounding box center [329, 130] width 172 height 5
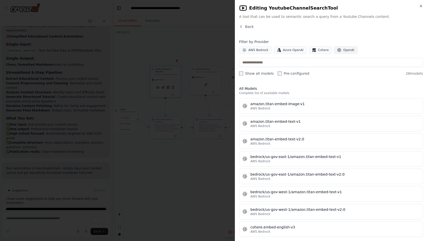
click at [345, 52] on button "OpenAI" at bounding box center [346, 50] width 24 height 8
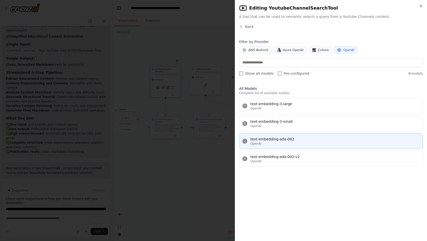
click at [278, 144] on div "OpenAI" at bounding box center [336, 143] width 170 height 4
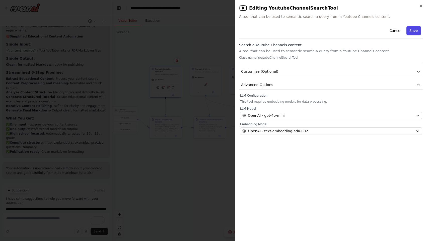
click at [411, 31] on button "Save" at bounding box center [414, 30] width 15 height 9
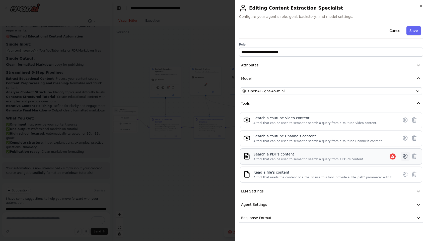
click at [404, 156] on icon at bounding box center [406, 156] width 6 height 6
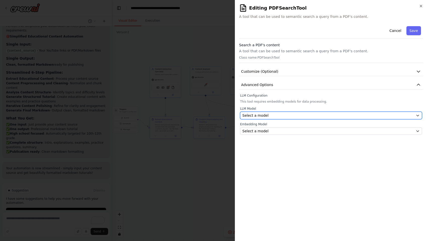
click at [289, 115] on div "Select a model" at bounding box center [329, 115] width 172 height 5
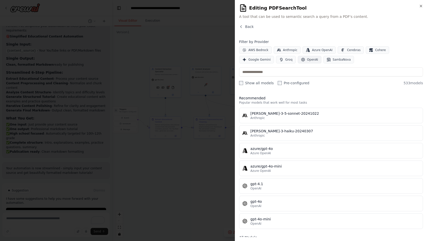
click at [307, 59] on span "OpenAI" at bounding box center [312, 60] width 11 height 4
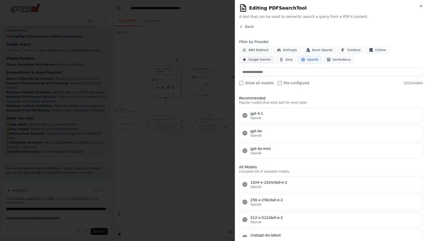
click at [271, 58] on span "Google Gemini" at bounding box center [260, 60] width 22 height 4
click at [307, 59] on span "OpenAI" at bounding box center [312, 60] width 11 height 4
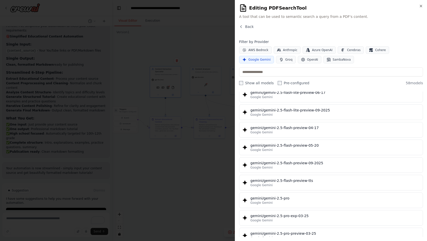
scroll to position [552, 0]
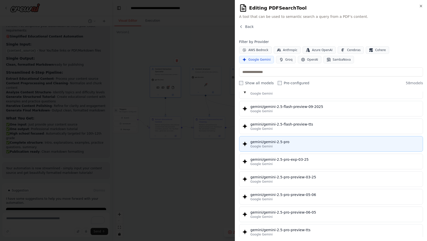
click at [307, 136] on button "gemini/gemini-2.5-pro Google Gemini" at bounding box center [331, 144] width 184 height 16
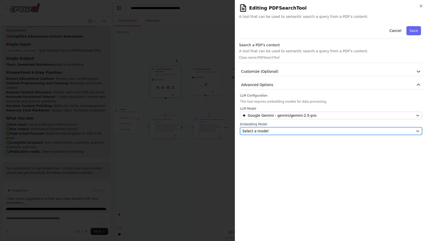
click at [315, 134] on button "Select a model" at bounding box center [331, 131] width 182 height 8
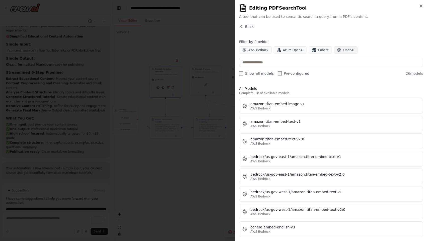
click at [351, 50] on span "OpenAI" at bounding box center [349, 50] width 11 height 4
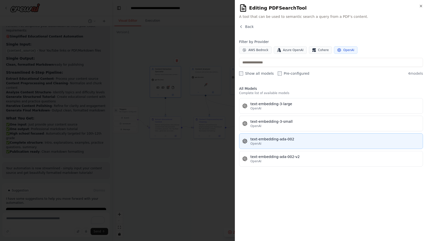
click at [277, 146] on button "text-embedding-ada-002 OpenAI" at bounding box center [331, 141] width 184 height 16
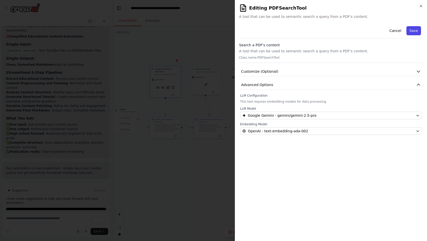
click at [413, 28] on button "Save" at bounding box center [414, 30] width 15 height 9
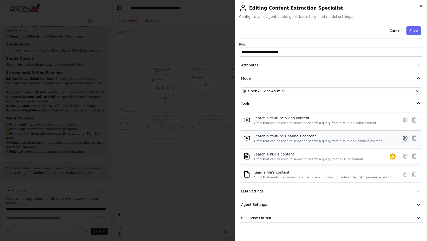
click at [406, 137] on icon at bounding box center [406, 138] width 6 height 6
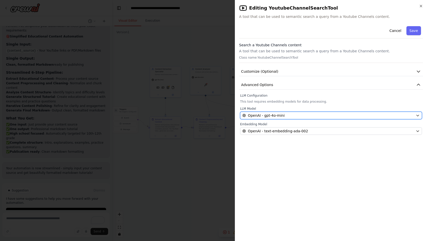
click at [384, 116] on div "OpenAI - gpt-4o-mini" at bounding box center [329, 115] width 172 height 5
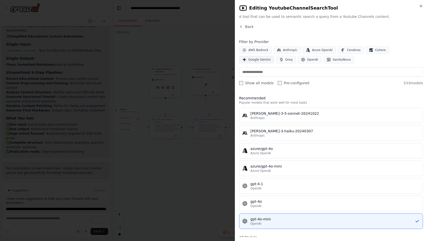
click at [271, 58] on span "Google Gemini" at bounding box center [260, 60] width 22 height 4
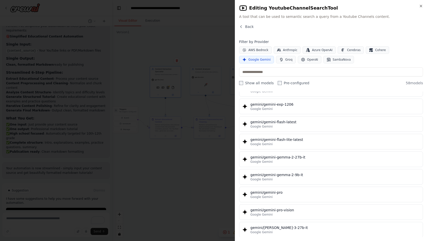
scroll to position [893, 0]
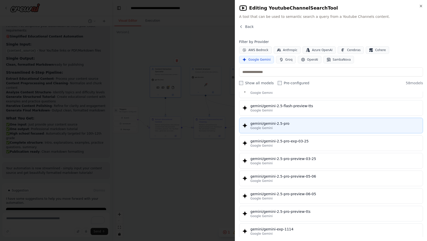
click at [296, 127] on div "Google Gemini" at bounding box center [336, 128] width 170 height 4
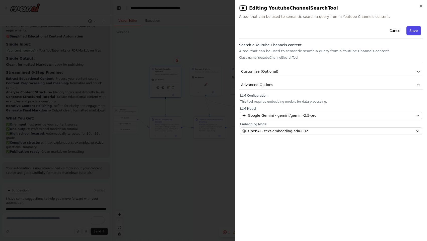
click at [414, 33] on button "Save" at bounding box center [414, 30] width 15 height 9
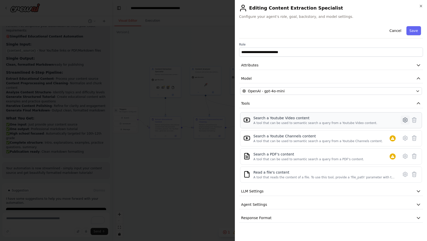
click at [405, 119] on icon at bounding box center [406, 120] width 6 height 6
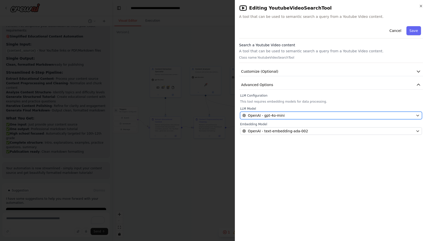
click at [392, 114] on div "OpenAI - gpt-4o-mini" at bounding box center [329, 115] width 172 height 5
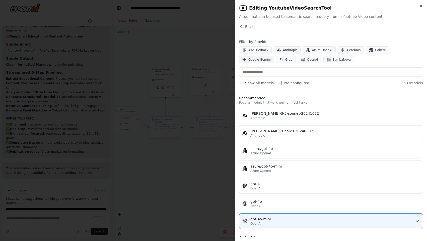
click at [271, 58] on span "Google Gemini" at bounding box center [260, 60] width 22 height 4
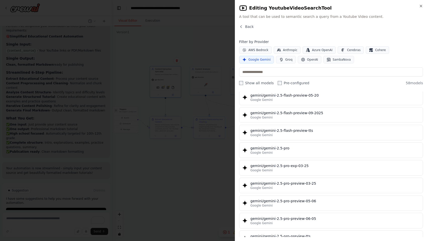
scroll to position [580, 0]
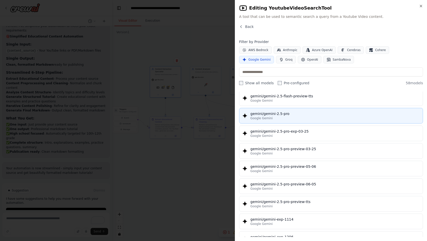
click at [302, 120] on button "gemini/gemini-2.5-pro Google Gemini" at bounding box center [331, 116] width 184 height 16
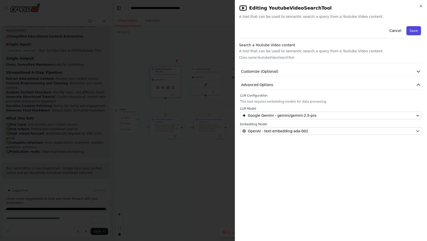
click at [412, 32] on button "Save" at bounding box center [414, 30] width 15 height 9
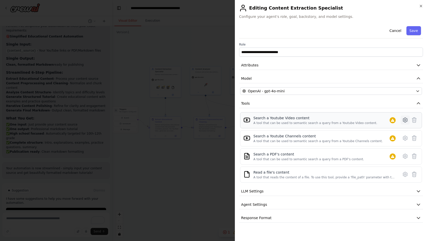
click at [407, 121] on icon at bounding box center [406, 120] width 6 height 6
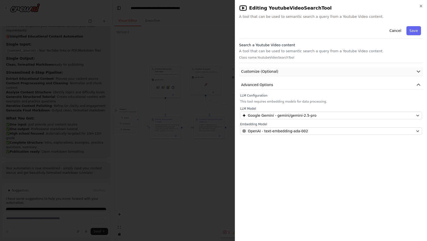
click at [397, 68] on button "Customize (Optional)" at bounding box center [331, 71] width 184 height 9
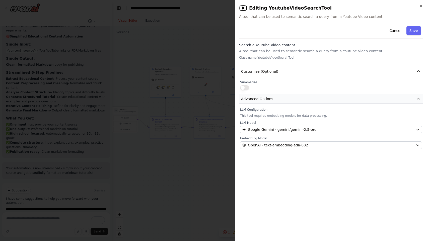
click at [377, 96] on button "Advanced Options" at bounding box center [331, 98] width 184 height 9
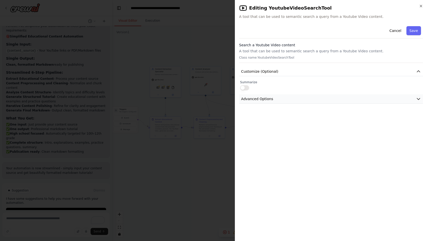
click at [377, 96] on button "Advanced Options" at bounding box center [331, 98] width 184 height 9
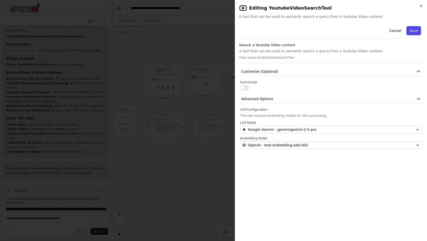
click at [416, 30] on button "Save" at bounding box center [414, 30] width 15 height 9
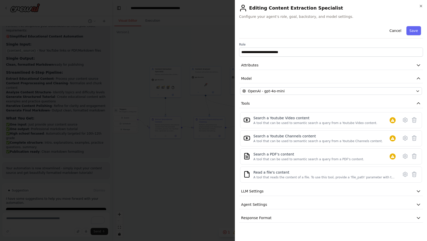
click at [372, 210] on div "**********" at bounding box center [331, 123] width 184 height 198
click at [365, 221] on button "Response Format" at bounding box center [331, 217] width 184 height 9
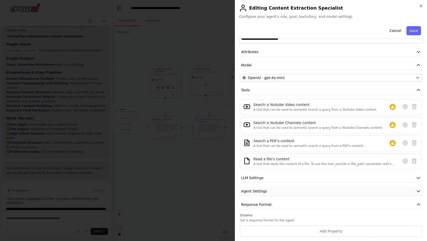
click at [371, 187] on button "Agent Settings" at bounding box center [331, 190] width 184 height 9
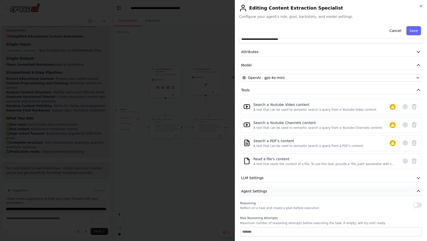
scroll to position [43, 0]
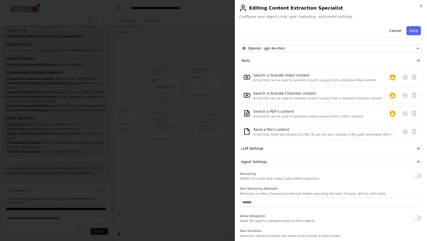
click at [413, 216] on button "button" at bounding box center [417, 217] width 9 height 5
click at [415, 175] on button "button" at bounding box center [417, 175] width 9 height 5
click at [413, 145] on button "LLM Settings" at bounding box center [331, 148] width 184 height 9
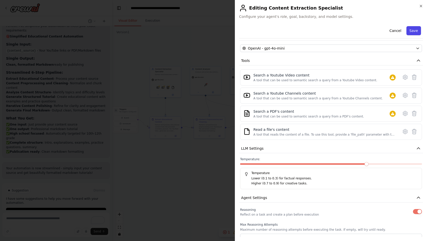
click at [411, 29] on button "Save" at bounding box center [414, 30] width 15 height 9
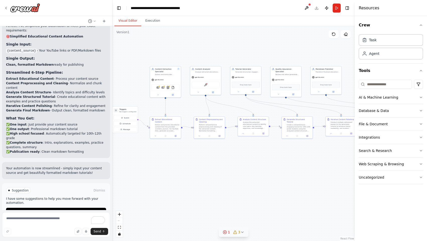
click at [233, 236] on button "1 3" at bounding box center [234, 231] width 30 height 9
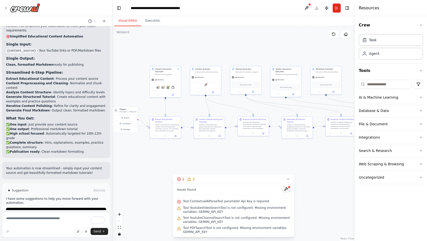
click at [288, 189] on button at bounding box center [286, 189] width 9 height 6
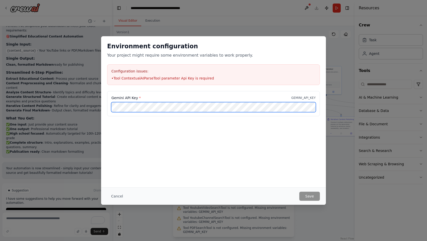
scroll to position [0, 74]
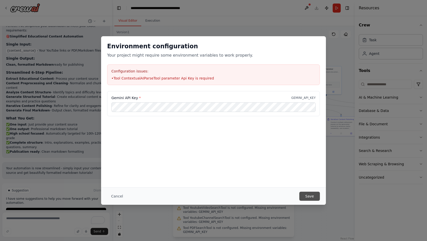
click at [309, 196] on button "Save" at bounding box center [310, 195] width 21 height 9
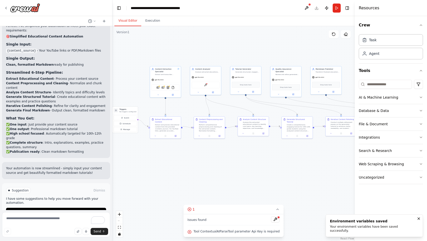
click at [269, 231] on span "Tool ContextualAIParseTool parameter Api Key is required" at bounding box center [237, 231] width 86 height 4
click at [274, 220] on button at bounding box center [275, 219] width 9 height 6
click at [275, 216] on div at bounding box center [275, 219] width 9 height 7
click at [253, 234] on body "Goal: Create a production-level automated workflow that ingests educational con…" at bounding box center [213, 120] width 427 height 241
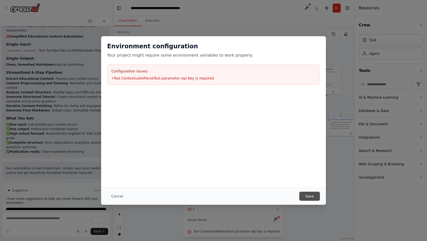
click at [313, 194] on button "Save" at bounding box center [310, 195] width 21 height 9
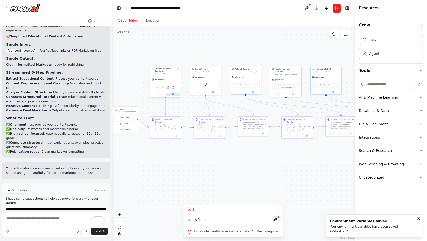
click at [175, 94] on button at bounding box center [173, 94] width 14 height 3
click at [212, 86] on div "ContextualAIParseTool" at bounding box center [206, 84] width 28 height 7
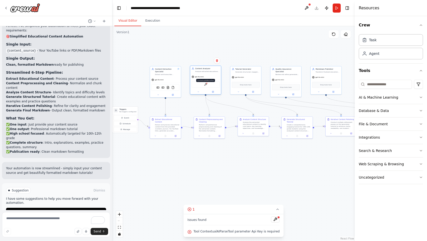
click at [206, 84] on div at bounding box center [207, 83] width 2 height 2
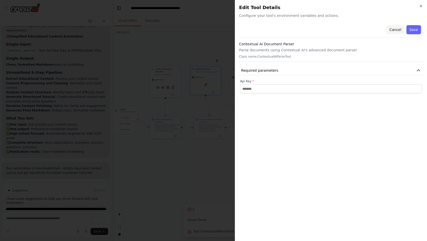
click at [396, 27] on button "Cancel" at bounding box center [396, 29] width 18 height 9
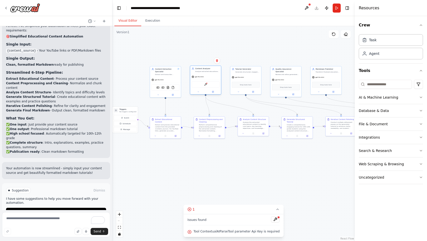
click at [215, 93] on div at bounding box center [205, 91] width 31 height 5
click at [214, 92] on button at bounding box center [213, 91] width 14 height 3
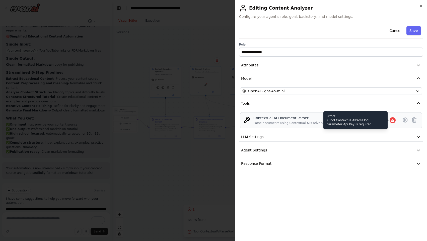
click at [393, 120] on icon at bounding box center [392, 120] width 3 height 3
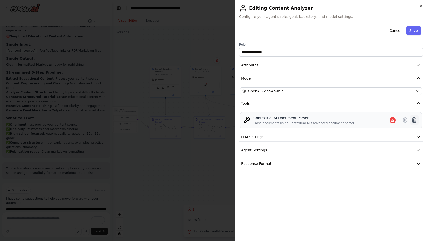
click at [414, 120] on icon at bounding box center [415, 120] width 6 height 6
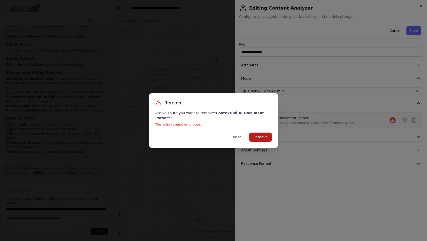
click at [259, 133] on button "Remove" at bounding box center [261, 136] width 22 height 9
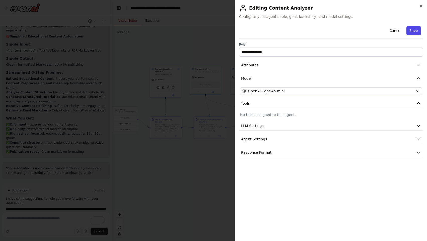
click at [417, 31] on button "Save" at bounding box center [414, 30] width 15 height 9
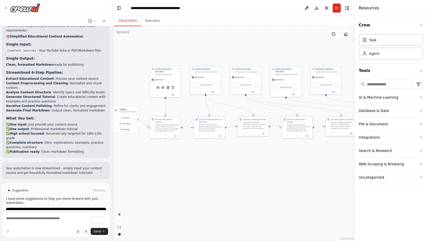
click at [200, 167] on div ".deletable-edge-delete-btn { width: 20px; height: 20px; border: 0px solid #ffff…" at bounding box center [234, 133] width 243 height 214
click at [199, 173] on div ".deletable-edge-delete-btn { width: 20px; height: 20px; border: 0px solid #ffff…" at bounding box center [234, 133] width 243 height 214
click at [54, 209] on span "Run Automation" at bounding box center [58, 211] width 24 height 4
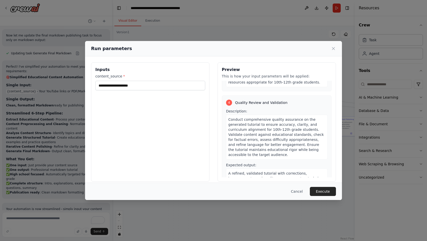
scroll to position [349, 0]
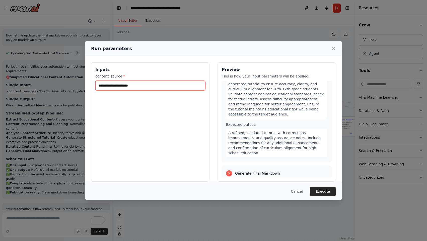
click at [179, 85] on input "content_source *" at bounding box center [150, 86] width 110 height 10
paste input "**********"
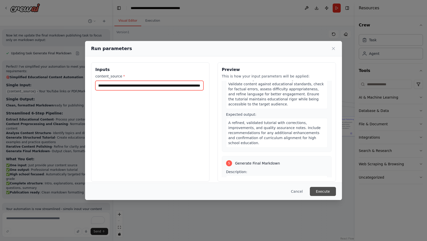
type input "**********"
click at [318, 193] on button "Execute" at bounding box center [323, 191] width 26 height 9
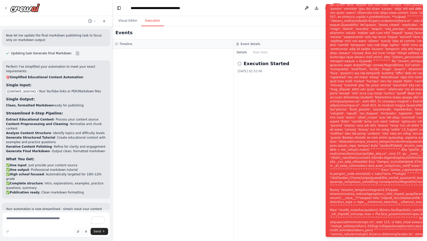
scroll to position [2146, 0]
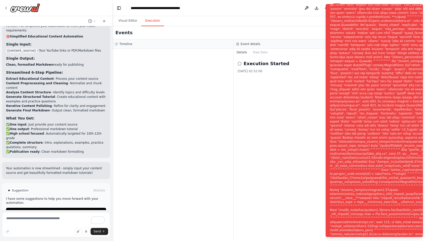
click at [240, 116] on div "Execution Started [DATE] 02:52:06" at bounding box center [294, 148] width 121 height 185
click at [128, 20] on button "Visual Editor" at bounding box center [128, 21] width 27 height 11
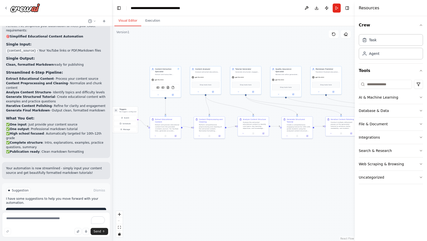
click at [75, 207] on button "Help fix error" at bounding box center [56, 211] width 100 height 8
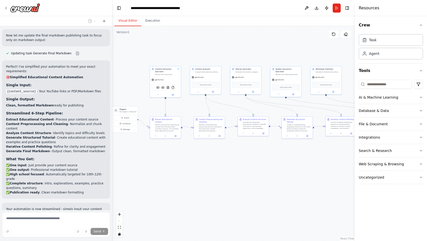
scroll to position [2125, 0]
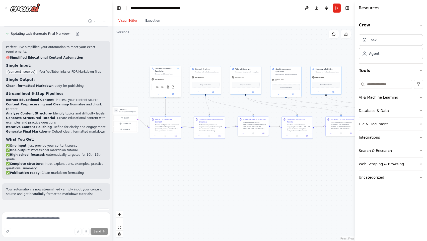
click at [161, 81] on div "gpt-4o-mini" at bounding box center [165, 79] width 31 height 6
click at [174, 95] on button at bounding box center [173, 94] width 14 height 3
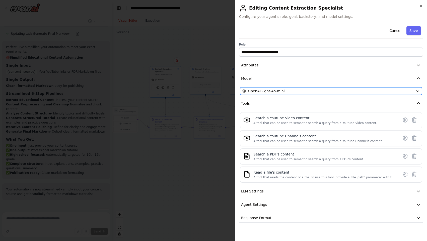
click at [253, 90] on span "OpenAI - gpt-4o-mini" at bounding box center [266, 90] width 37 height 5
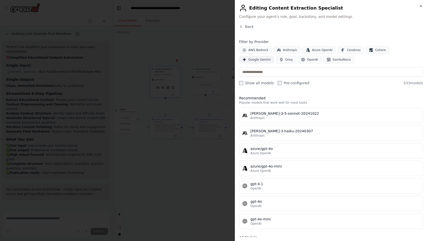
click at [247, 58] on icon "button" at bounding box center [245, 60] width 4 height 4
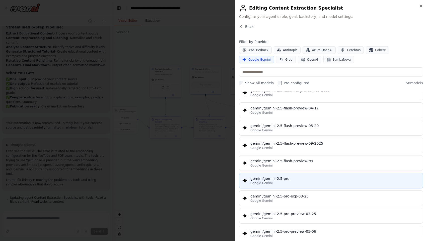
scroll to position [2202, 0]
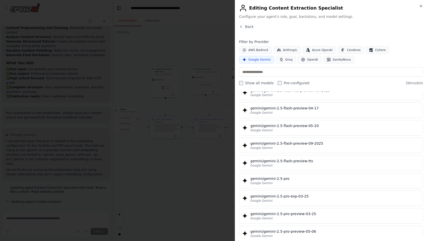
click at [287, 182] on div "Google Gemini" at bounding box center [336, 183] width 170 height 4
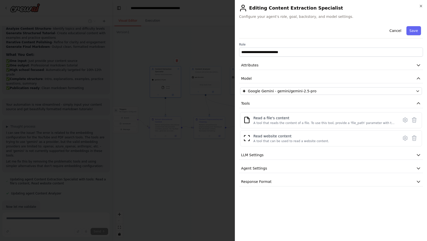
scroll to position [2228, 0]
click at [411, 29] on button "Save" at bounding box center [414, 30] width 15 height 9
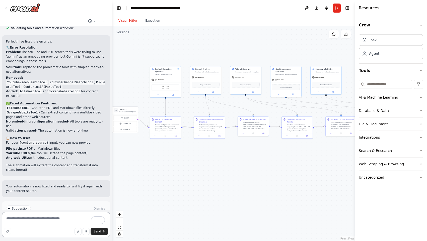
scroll to position [2411, 0]
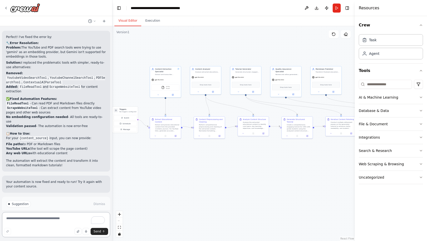
click at [67, 216] on textarea "To enrich screen reader interactions, please activate Accessibility in Grammarl…" at bounding box center [56, 224] width 108 height 25
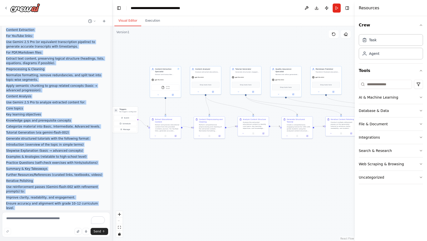
scroll to position [0, 0]
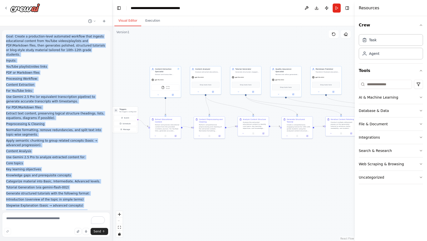
drag, startPoint x: 81, startPoint y: 121, endPoint x: 5, endPoint y: 36, distance: 114.2
click at [5, 36] on div "Goal: Create a production-level automated workflow that ingests educational con…" at bounding box center [56, 198] width 108 height 337
copy div "Lore: Ipsumd s ametconsec-adipi elitseddo eiusmodt inci utlabor etdoloremag ali…"
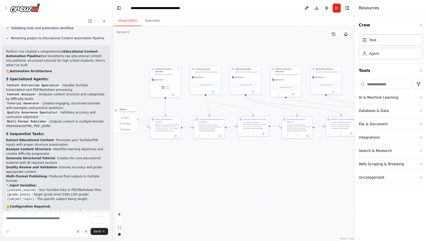
scroll to position [990, 0]
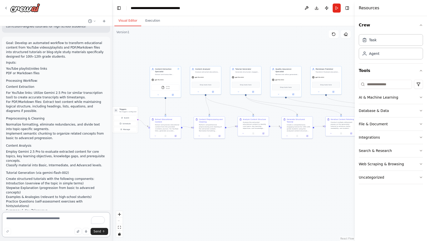
click at [12, 222] on textarea "To enrich screen reader interactions, please activate Accessibility in Grammarl…" at bounding box center [56, 224] width 108 height 25
paste textarea "**********"
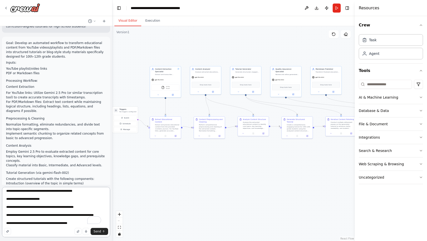
scroll to position [356, 0]
click at [39, 206] on textarea "To enrich screen reader interactions, please activate Accessibility in Grammarl…" at bounding box center [56, 212] width 108 height 50
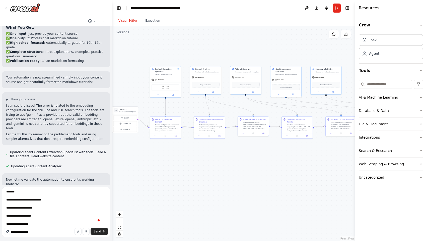
scroll to position [0, 0]
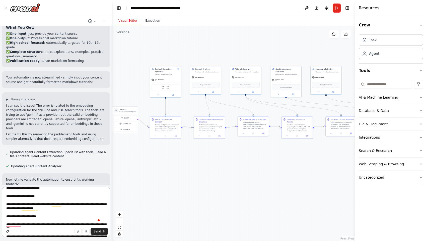
drag, startPoint x: 18, startPoint y: 196, endPoint x: 49, endPoint y: 196, distance: 31.4
click at [49, 196] on textarea "To enrich screen reader interactions, please activate Accessibility in Grammarl…" at bounding box center [56, 212] width 108 height 50
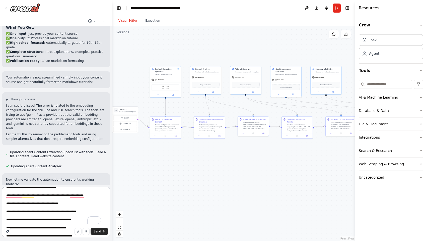
click at [17, 204] on textarea "To enrich screen reader interactions, please activate Accessibility in Grammarl…" at bounding box center [56, 212] width 108 height 50
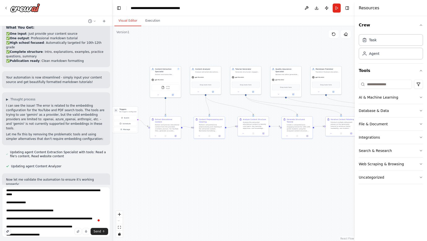
click at [7, 231] on icon "button" at bounding box center [7, 231] width 3 height 3
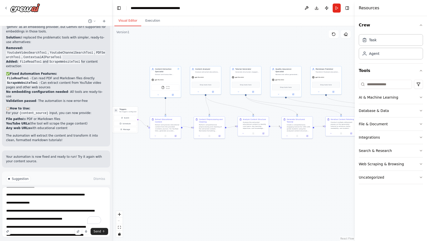
scroll to position [235, 0]
click at [24, 213] on textarea "To enrich screen reader interactions, please activate Accessibility in Grammarl…" at bounding box center [56, 212] width 108 height 50
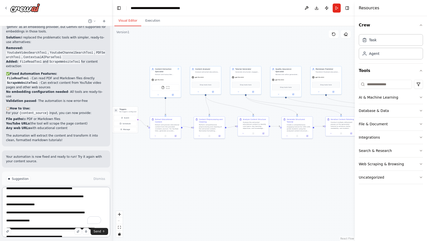
scroll to position [213, 0]
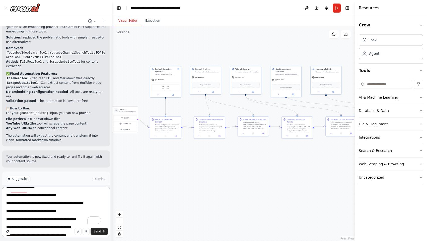
type textarea "**********"
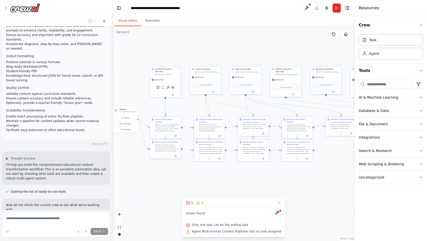
scroll to position [3006, 0]
